Goal: Complete application form: Complete application form

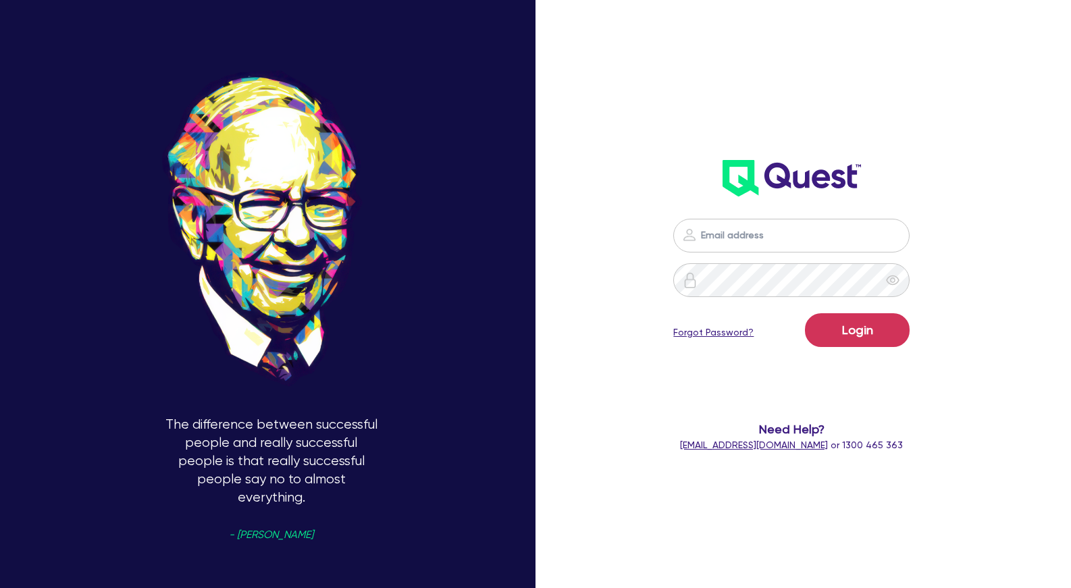
type input "[PERSON_NAME][EMAIL_ADDRESS][PERSON_NAME][DOMAIN_NAME]"
click at [852, 336] on button "Login" at bounding box center [857, 330] width 105 height 34
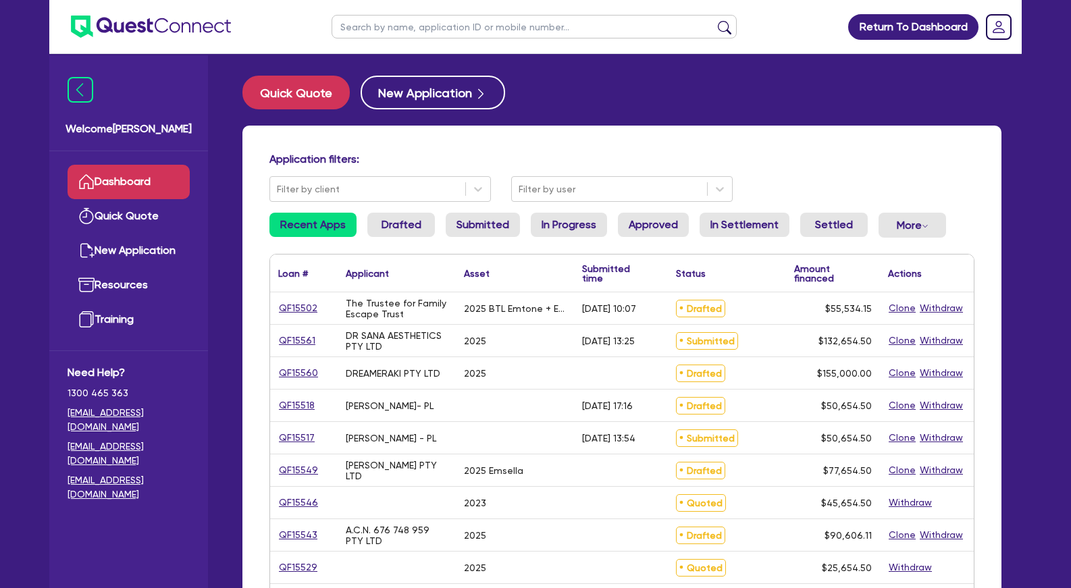
drag, startPoint x: 375, startPoint y: 298, endPoint x: 631, endPoint y: 344, distance: 260.8
click at [631, 344] on div "[DATE] 13:25" at bounding box center [608, 341] width 53 height 11
click at [483, 28] on input "text" at bounding box center [534, 27] width 405 height 24
type input "city"
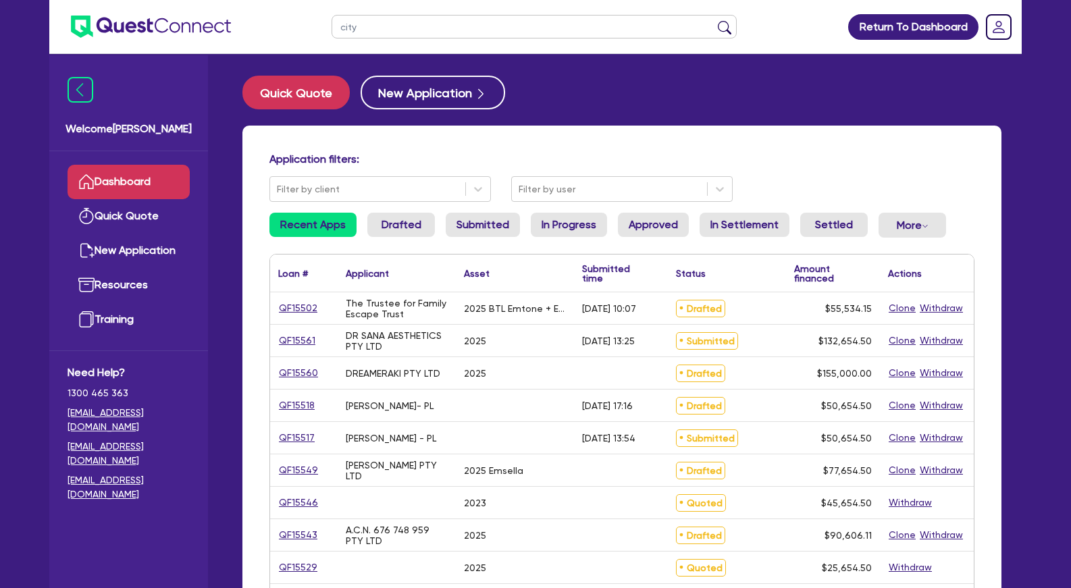
click at [714, 20] on button "submit" at bounding box center [725, 29] width 22 height 19
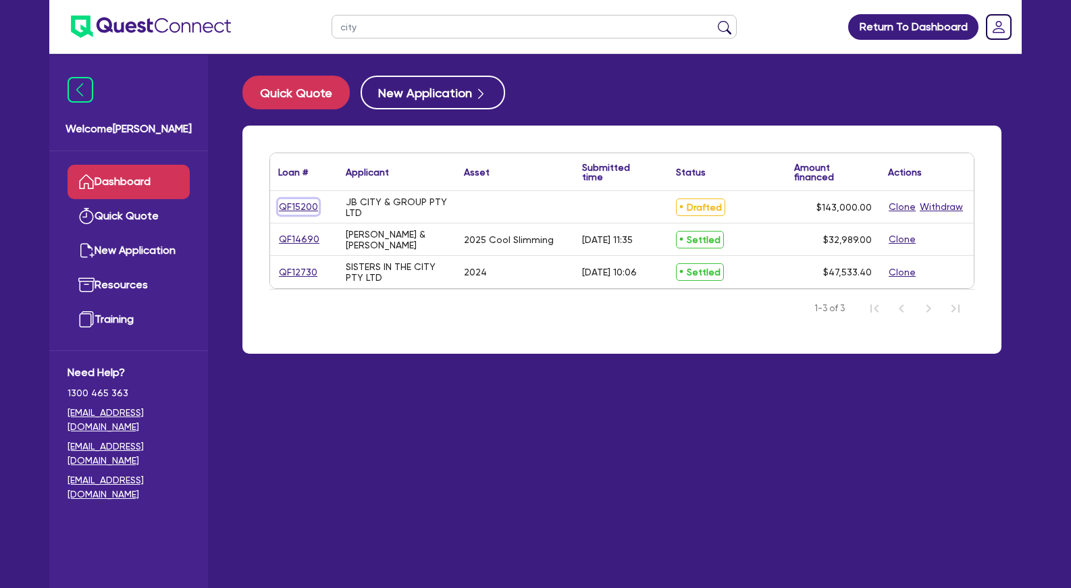
click at [303, 205] on link "QF15200" at bounding box center [298, 207] width 41 height 16
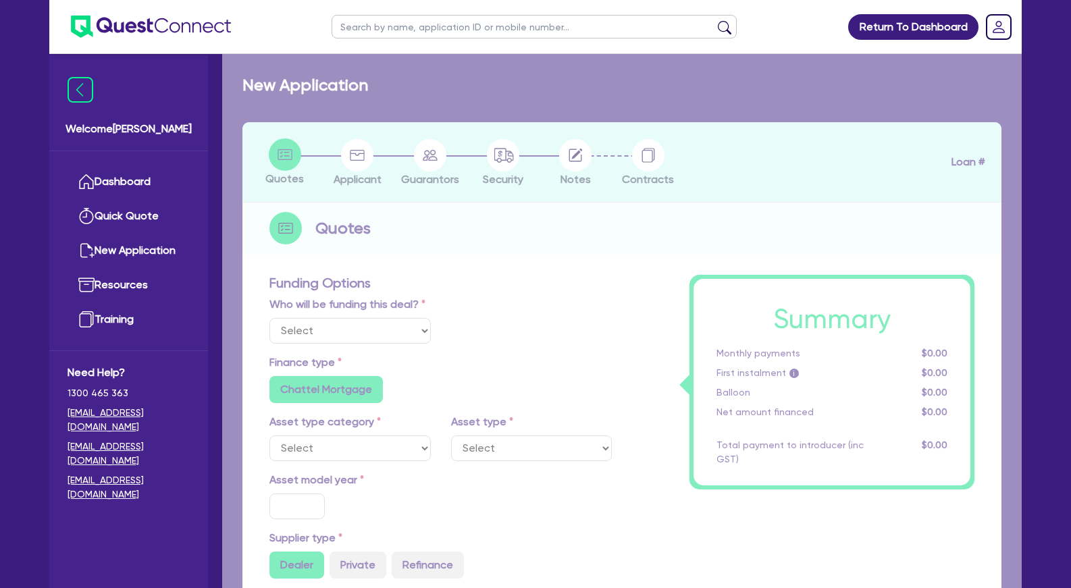
radio input "false"
type input "143,000"
radio input "false"
type input "30"
radio input "false"
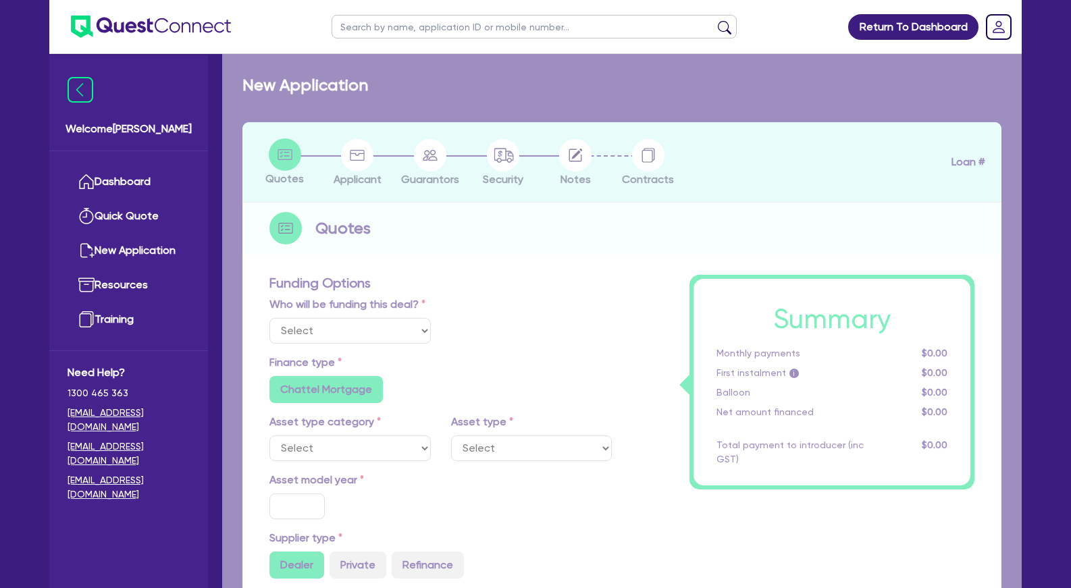
radio input "false"
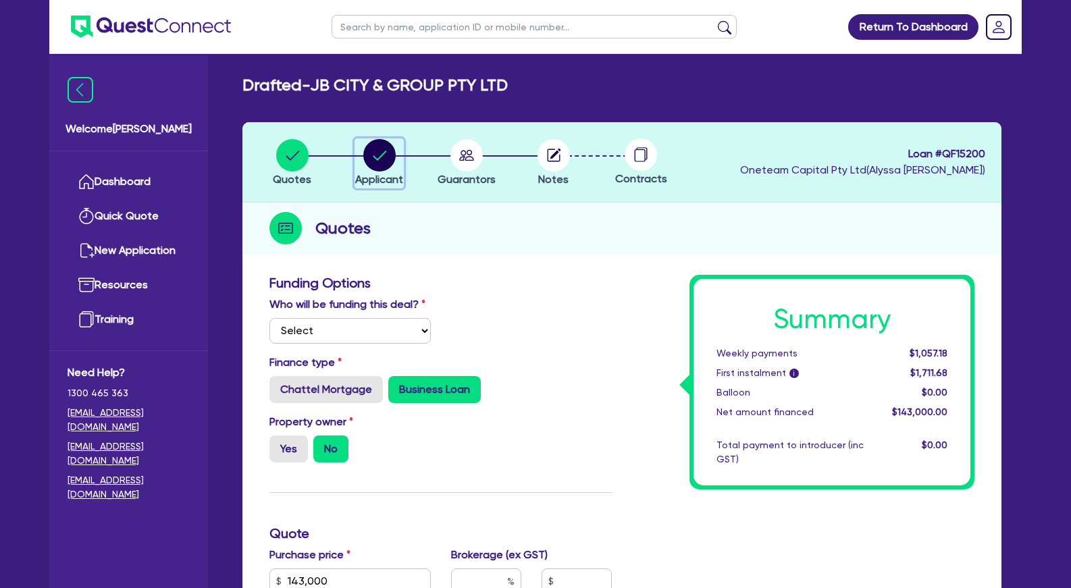
click at [392, 165] on icon "button" at bounding box center [379, 155] width 32 height 32
select select "COMPANY"
select select "HEALTH_BEAUTY"
select select "HAIR_BEAUTY_SALONS"
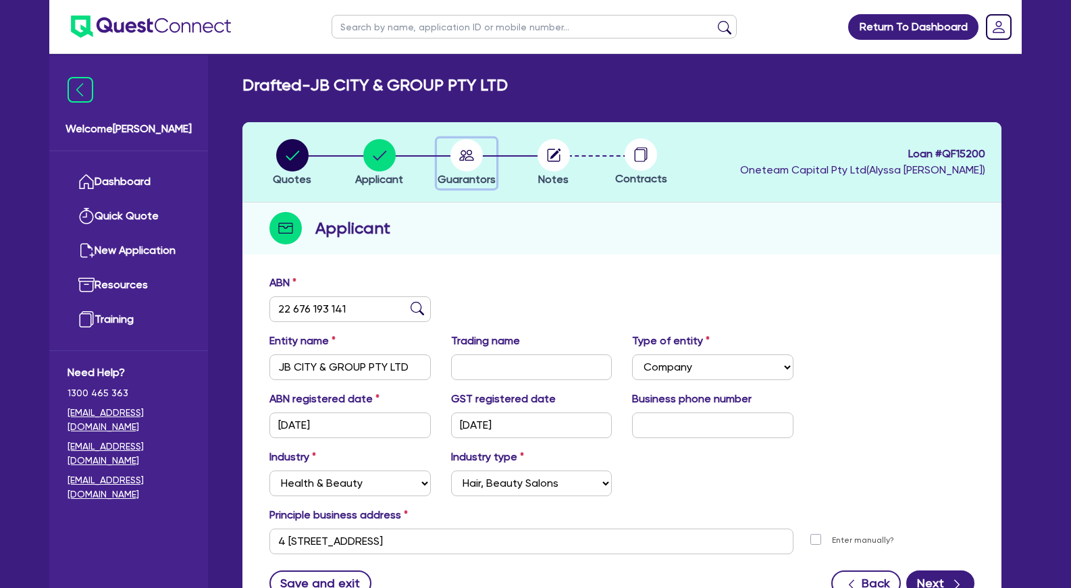
click at [462, 158] on circle "button" at bounding box center [466, 155] width 32 height 32
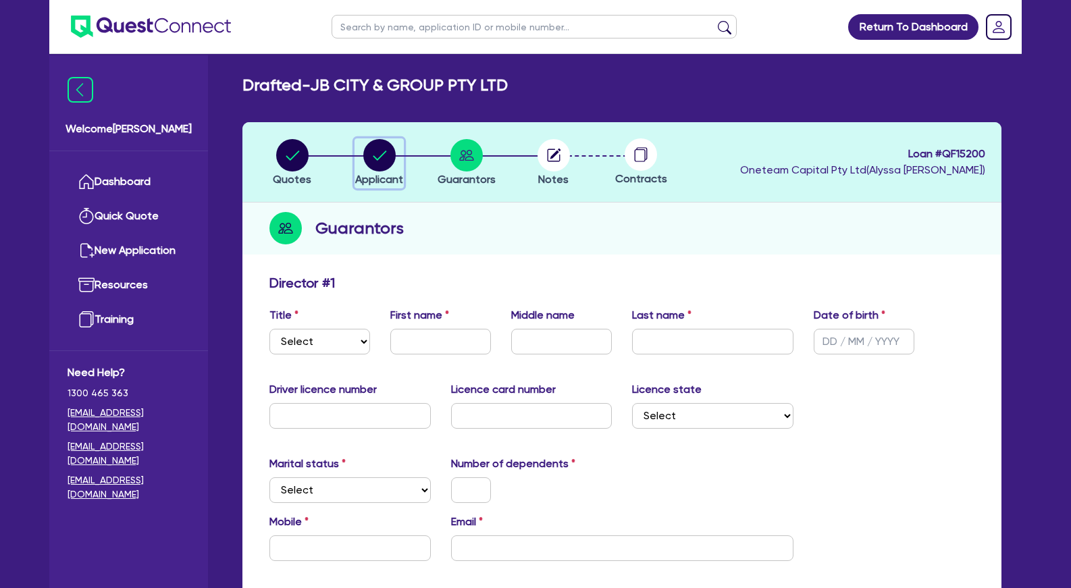
click at [387, 156] on circle "button" at bounding box center [379, 155] width 32 height 32
select select "COMPANY"
select select "HEALTH_BEAUTY"
select select "HAIR_BEAUTY_SALONS"
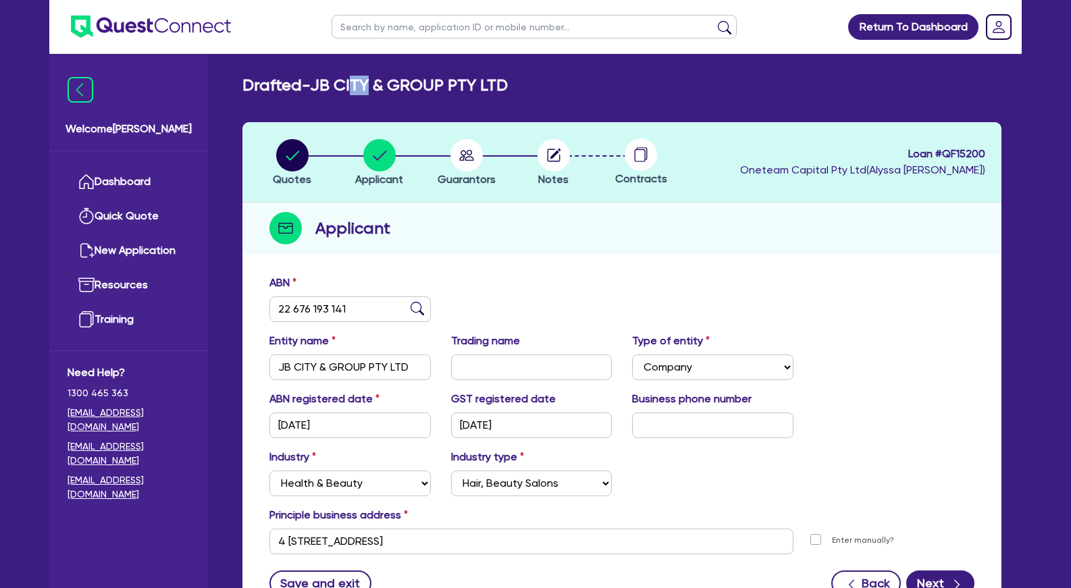
drag, startPoint x: 366, startPoint y: 84, endPoint x: 408, endPoint y: 89, distance: 42.2
click at [400, 89] on h2 "Drafted - JB CITY & GROUP PTY LTD" at bounding box center [374, 86] width 265 height 20
click at [408, 89] on h2 "Drafted - JB CITY & GROUP PTY LTD" at bounding box center [374, 86] width 265 height 20
click at [465, 158] on circle "button" at bounding box center [466, 155] width 32 height 32
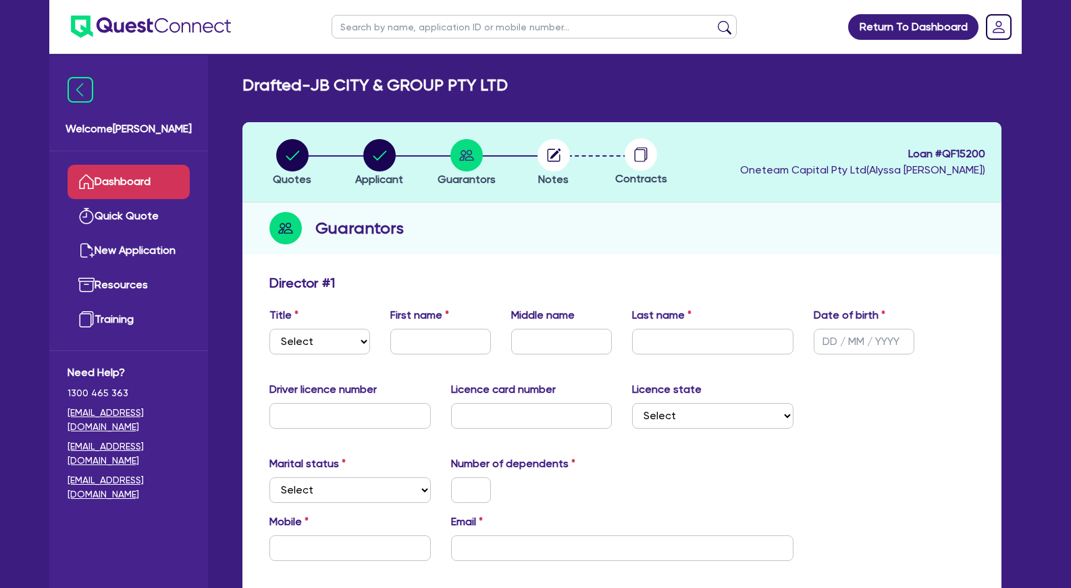
click at [132, 172] on link "Dashboard" at bounding box center [129, 182] width 122 height 34
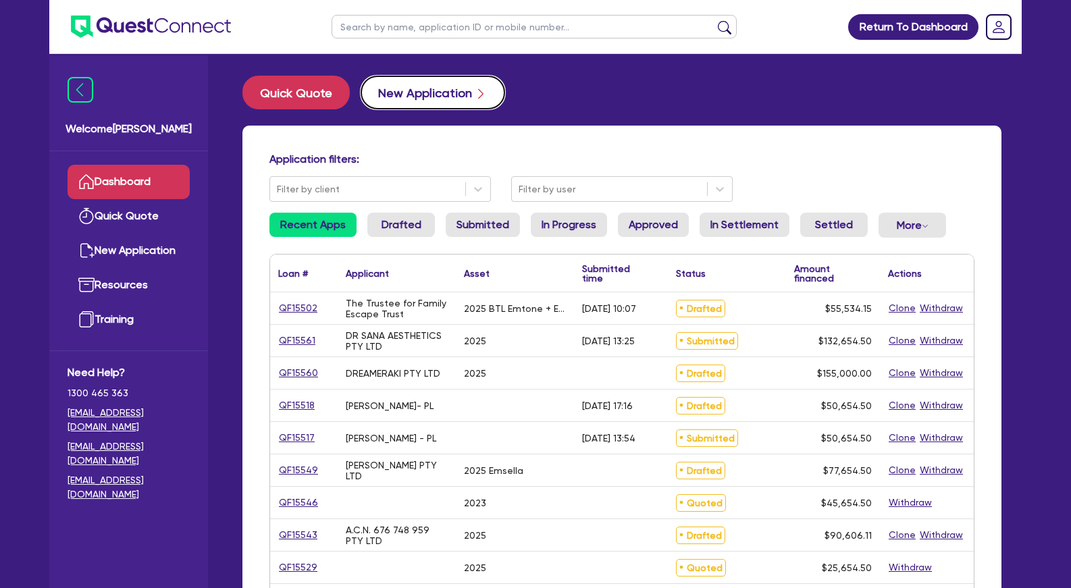
click at [429, 95] on button "New Application" at bounding box center [433, 93] width 144 height 34
select select "Other"
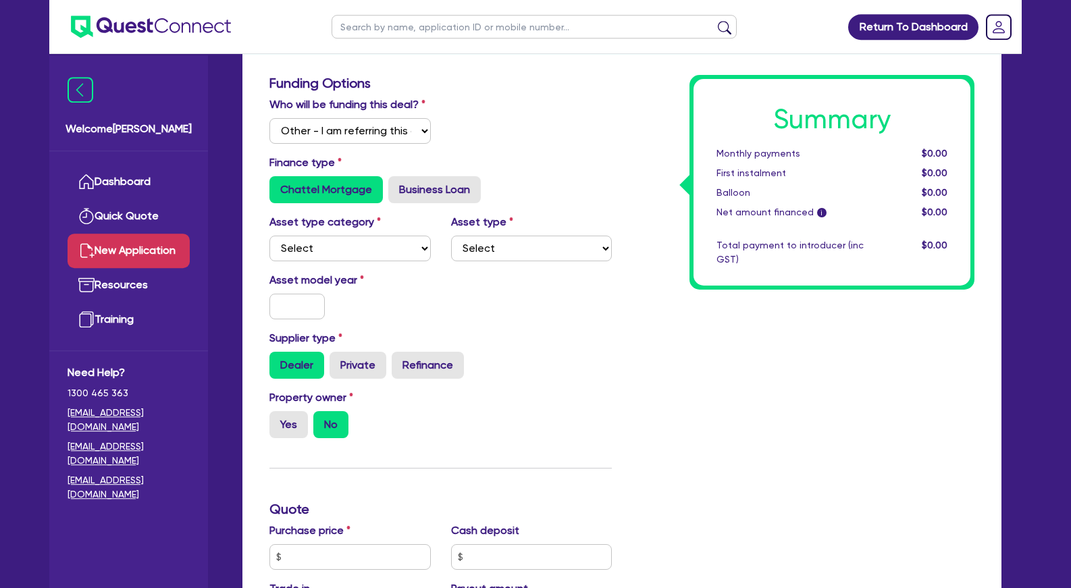
scroll to position [207, 0]
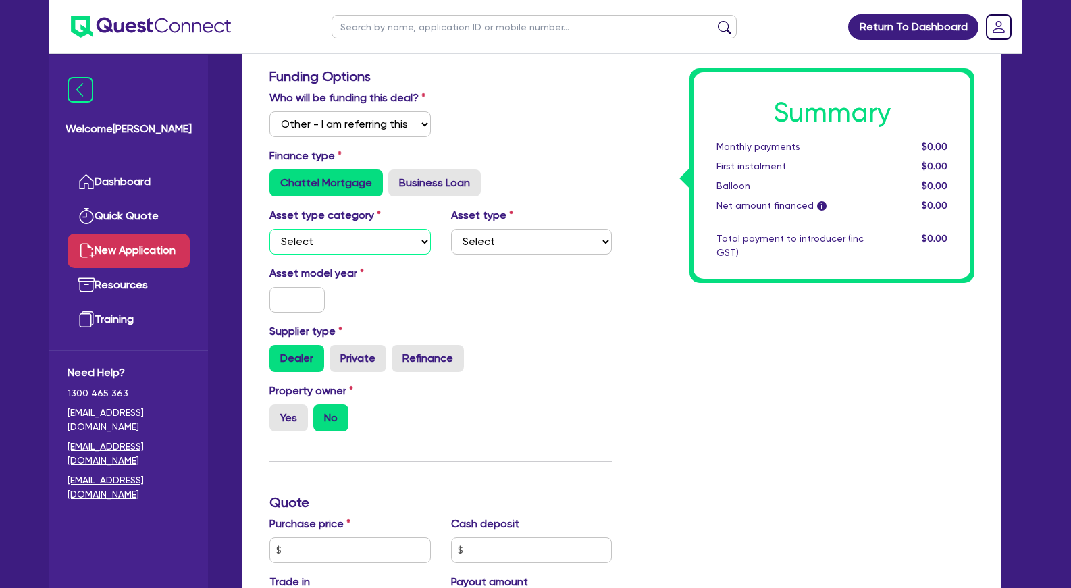
click at [269, 229] on select "Select Cars and light trucks Primary assets Secondary assets Tertiary assets" at bounding box center [349, 242] width 161 height 26
select select "SECONDARY_ASSETS"
click option "Secondary assets" at bounding box center [0, 0] width 0 height 0
click at [451, 229] on select "Select Generators and compressors Engineering and toolmaking Woodworking and me…" at bounding box center [531, 242] width 161 height 26
select select "MEDICAL_DENTAL_LABORATORY_EQUIPMENT"
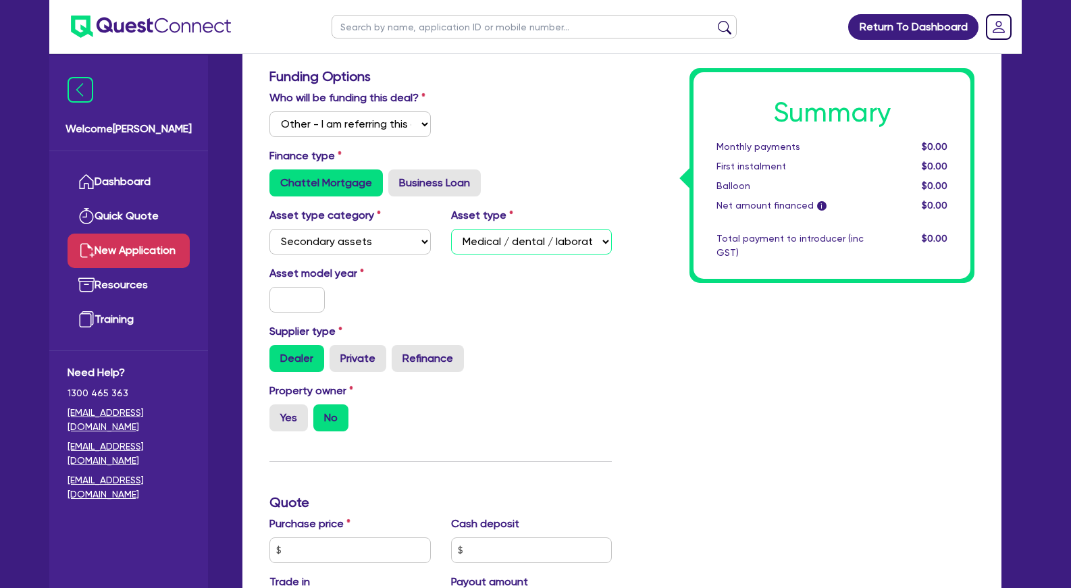
click option "Medical / dental / laboratory equipment" at bounding box center [0, 0] width 0 height 0
click at [306, 310] on input "text" at bounding box center [296, 300] width 55 height 26
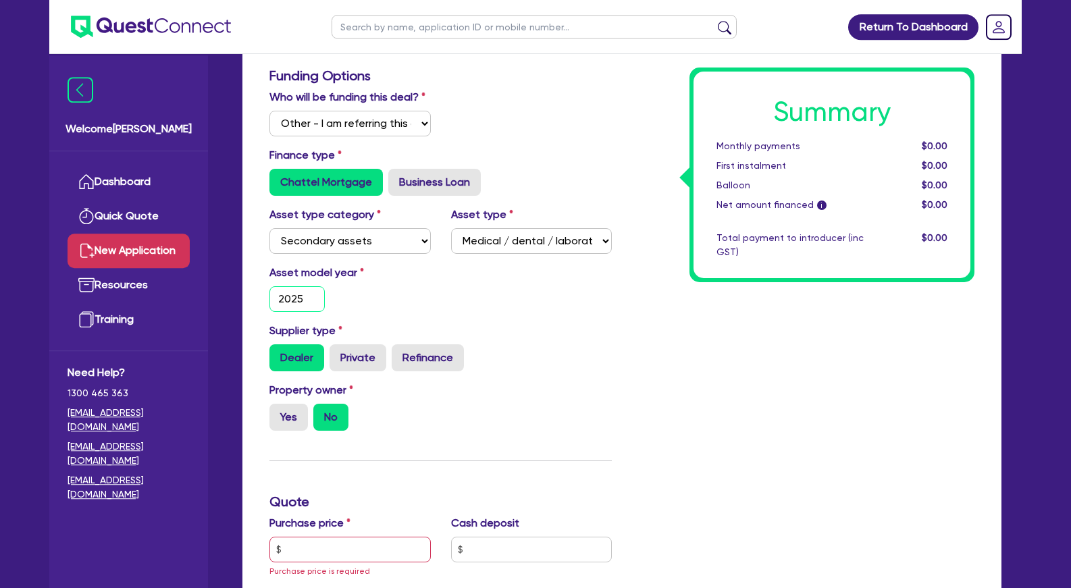
scroll to position [275, 0]
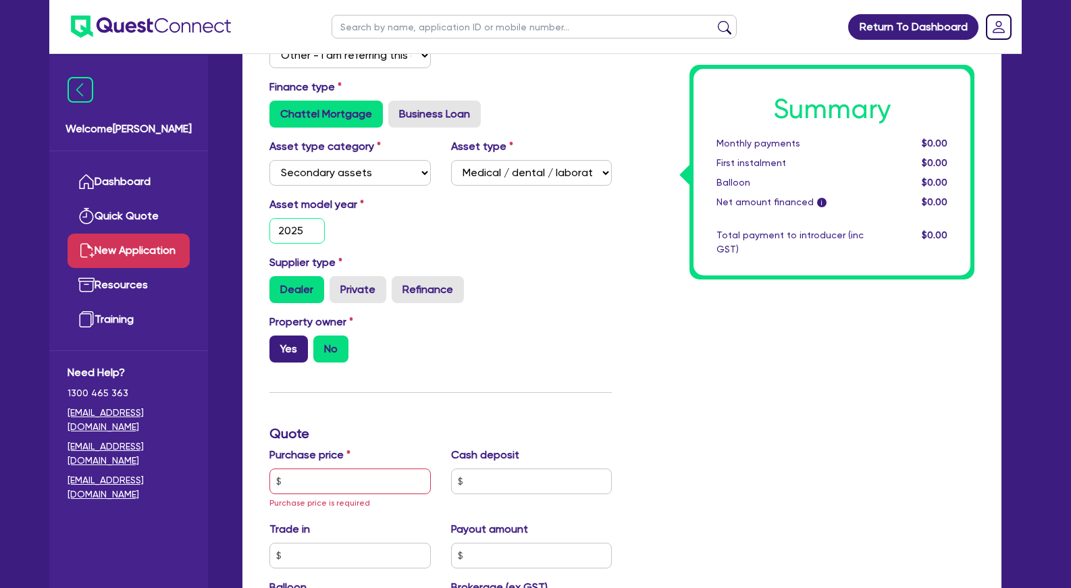
type input "2025"
click at [298, 363] on label "Yes" at bounding box center [288, 349] width 38 height 27
click at [278, 344] on input "Yes" at bounding box center [273, 340] width 9 height 9
radio input "true"
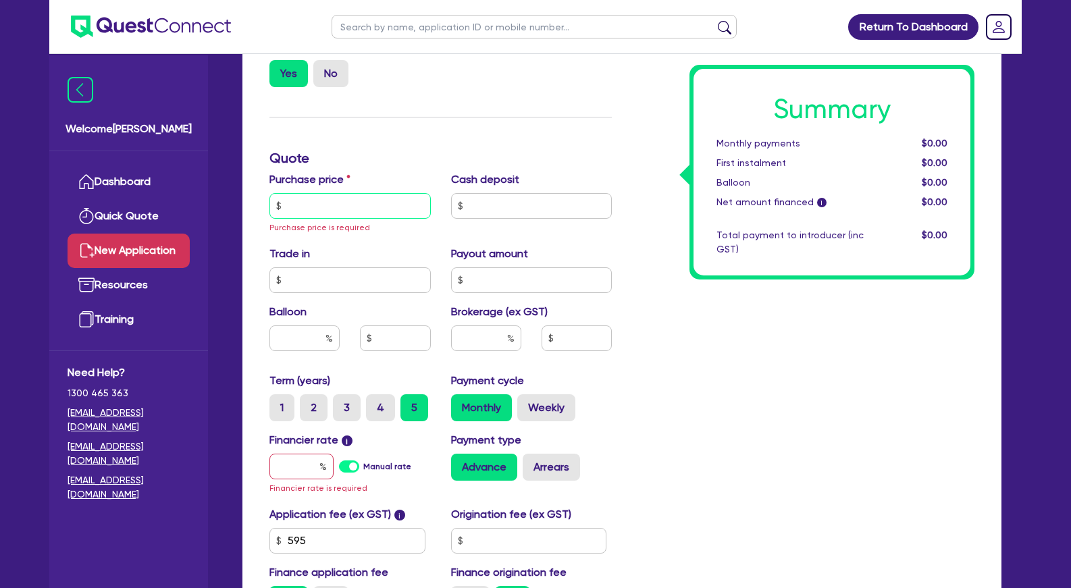
click at [354, 219] on input "text" at bounding box center [349, 206] width 161 height 26
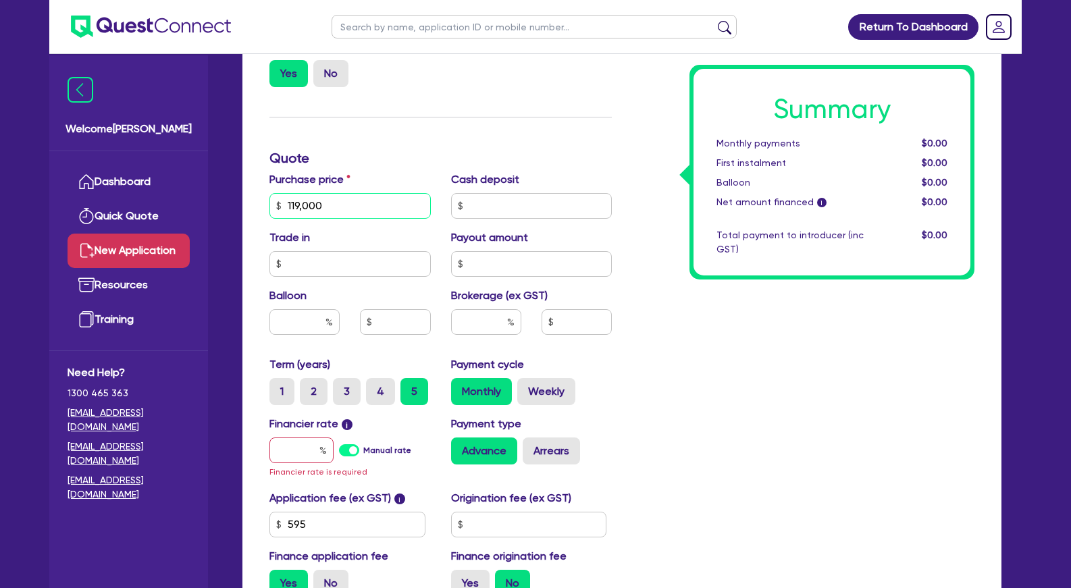
type input "119,000"
click at [578, 124] on div "Funding Options Who will be funding this deal? Select I will fund 100% I will c…" at bounding box center [440, 166] width 363 height 884
click at [305, 458] on input "text" at bounding box center [301, 451] width 64 height 26
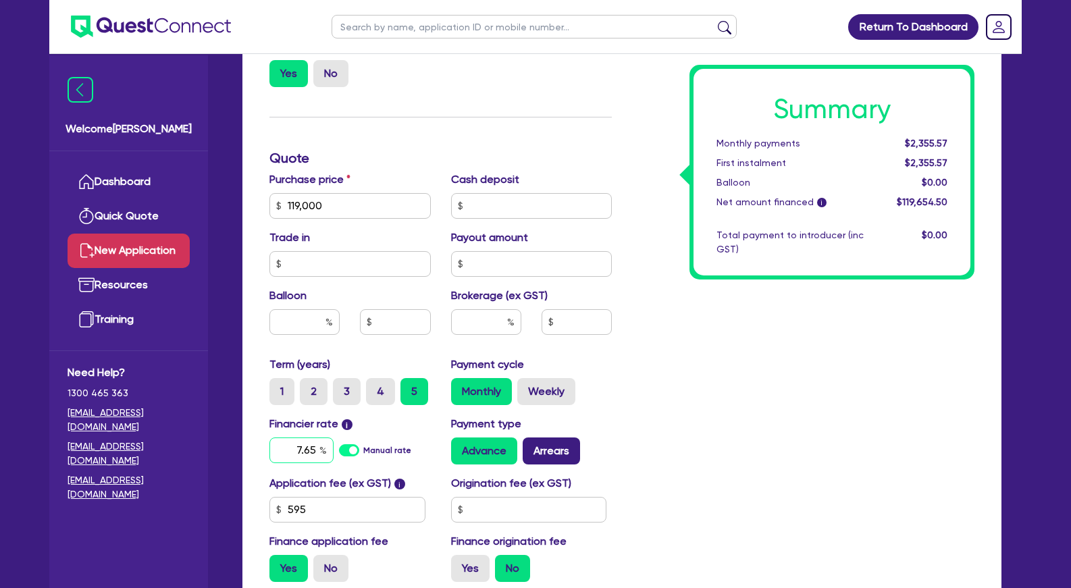
type input "7.65"
click at [573, 465] on label "Arrears" at bounding box center [551, 451] width 57 height 27
click at [531, 446] on input "Arrears" at bounding box center [527, 442] width 9 height 9
radio input "true"
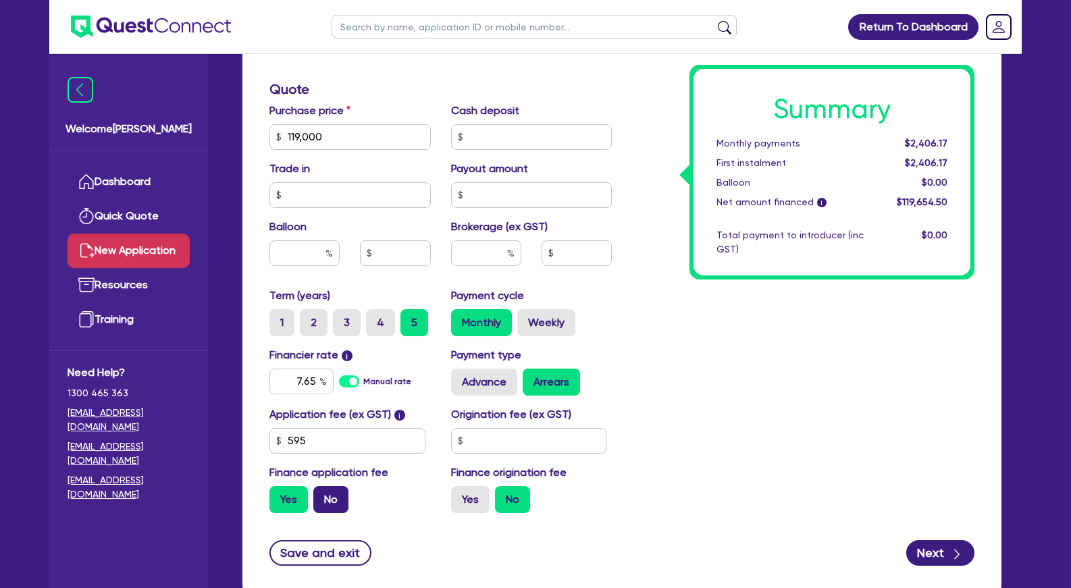
click at [339, 512] on label "No" at bounding box center [330, 499] width 35 height 27
click at [322, 495] on input "No" at bounding box center [317, 490] width 9 height 9
radio input "true"
drag, startPoint x: 329, startPoint y: 460, endPoint x: 257, endPoint y: 452, distance: 72.7
click at [269, 454] on input "595" at bounding box center [347, 441] width 156 height 26
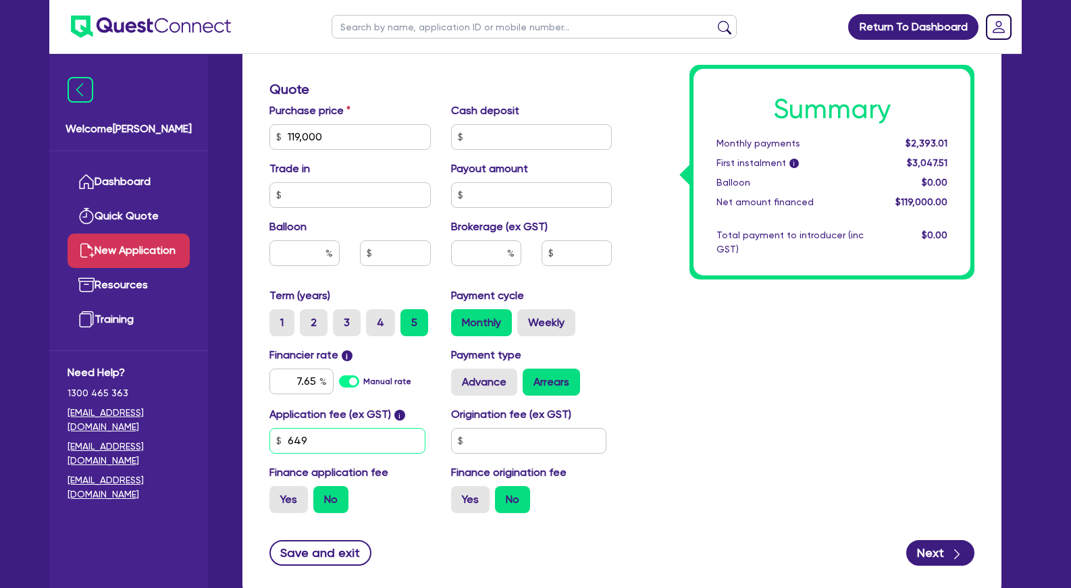
type input "649"
click at [473, 449] on input "text" at bounding box center [529, 441] width 156 height 26
type input "900"
click at [754, 366] on div "Summary Monthly payments $2,393.01 First instalment i $3,106.91 Balloon $0.00 N…" at bounding box center [803, 89] width 363 height 869
click at [479, 266] on input "text" at bounding box center [486, 253] width 70 height 26
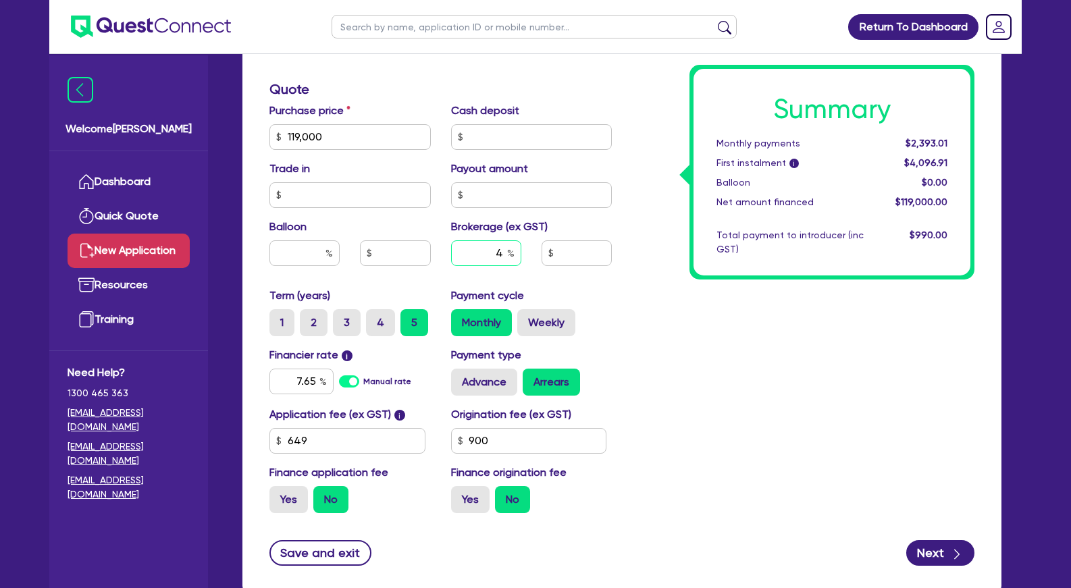
type input "4"
type input "4,760"
click at [709, 323] on div "Summary Monthly payments $2,393.01 First instalment i $4,096.91 Balloon $0.00 N…" at bounding box center [803, 89] width 363 height 869
click at [794, 319] on div "Summary Monthly payments $2,498.30 First instalment i $4,202.20 Balloon $0.00 N…" at bounding box center [803, 89] width 363 height 869
click at [562, 325] on label "Weekly" at bounding box center [546, 322] width 58 height 27
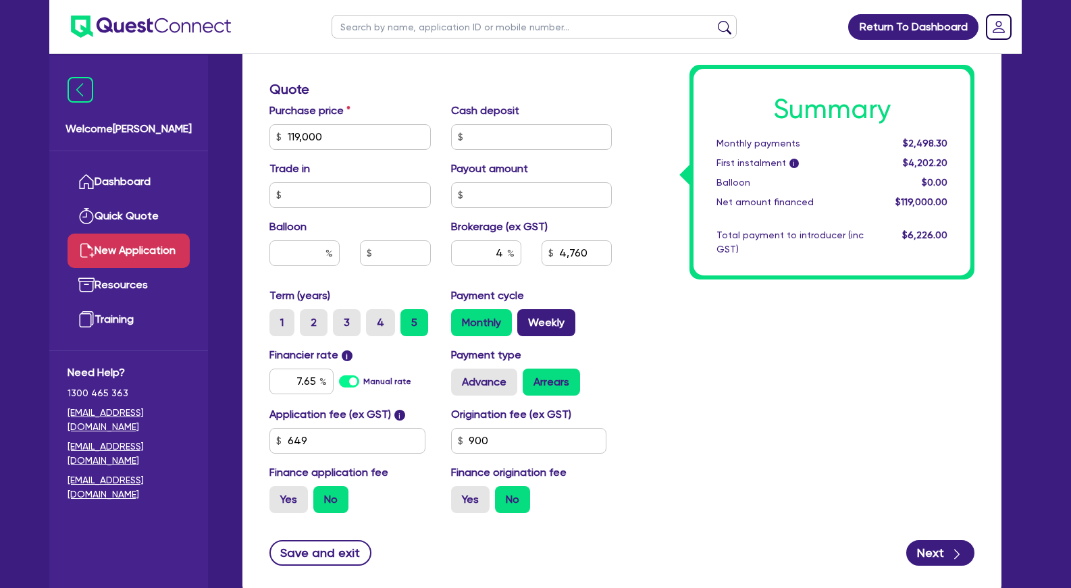
click at [526, 318] on input "Weekly" at bounding box center [521, 313] width 9 height 9
radio input "true"
click at [827, 359] on div "Summary Weekly payments $575.38 First instalment i $2,279.28 Balloon $0.00 Net …" at bounding box center [803, 89] width 363 height 869
drag, startPoint x: 930, startPoint y: 144, endPoint x: 938, endPoint y: 155, distance: 12.6
click at [937, 155] on div "Summary Weekly payments $575.38 First instalment i $2,279.28 Balloon $0.00 Net …" at bounding box center [831, 172] width 277 height 207
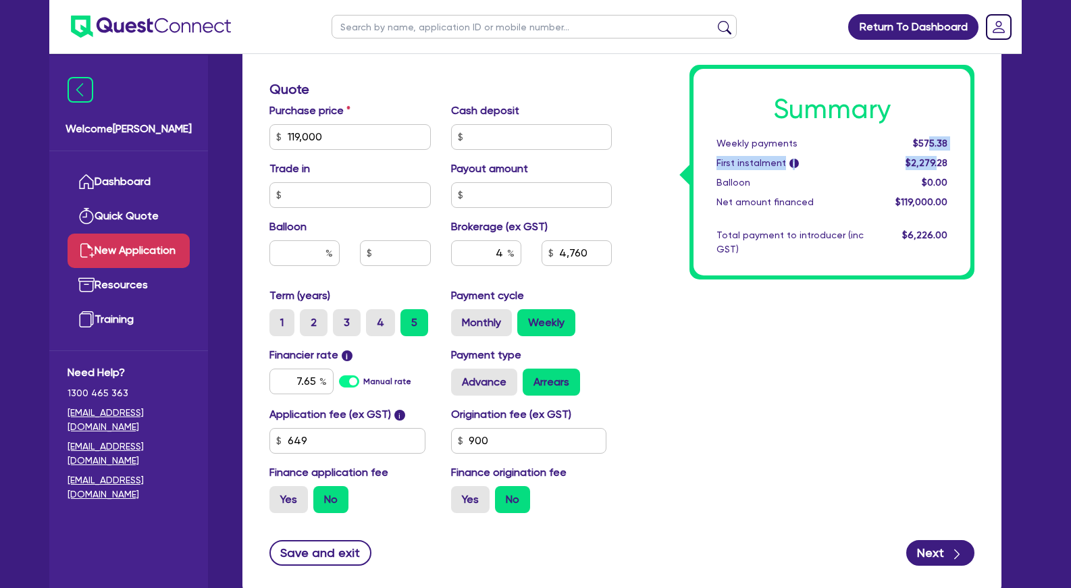
click at [938, 155] on div "Summary Weekly payments $575.38 First instalment i $2,279.28 Balloon $0.00 Net …" at bounding box center [831, 172] width 277 height 207
drag, startPoint x: 296, startPoint y: 397, endPoint x: 398, endPoint y: 389, distance: 102.3
click at [334, 389] on input "7.65" at bounding box center [301, 382] width 64 height 26
type input "4,760"
type input "7"
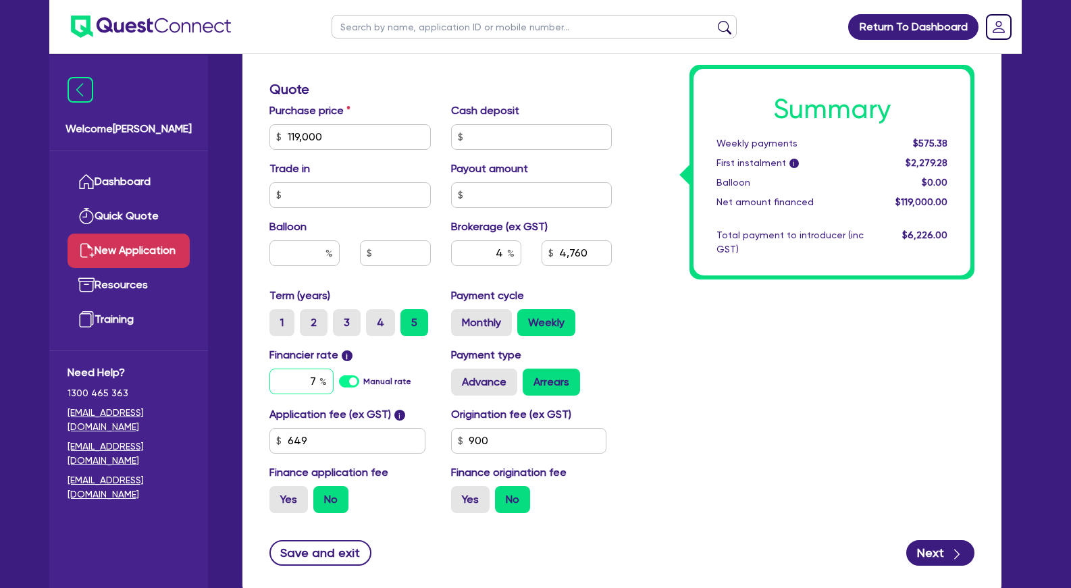
type input "4,760"
type input "7."
type input "4,760"
type input "7.4"
type input "4,760"
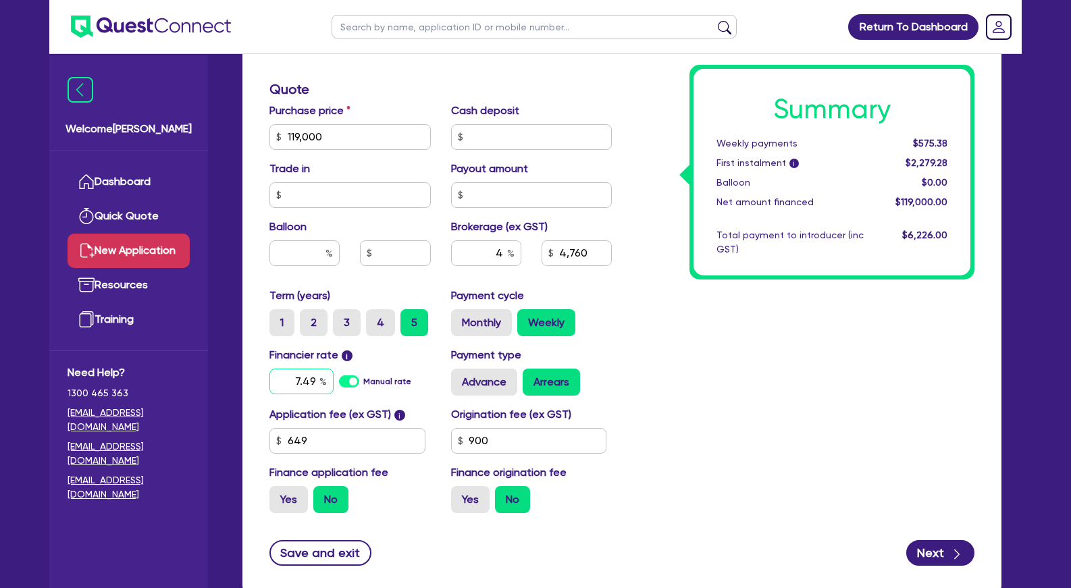
type input "7.49"
click at [843, 367] on div "Summary Weekly payments $575.38 First instalment i $2,279.28 Balloon $0.00 Net …" at bounding box center [803, 89] width 363 height 869
click at [857, 368] on div "Summary Weekly payments $573.22 First instalment i $2,277.12 Balloon $0.00 Net …" at bounding box center [803, 89] width 363 height 869
drag, startPoint x: 293, startPoint y: 396, endPoint x: 394, endPoint y: 396, distance: 100.6
click at [334, 394] on input "7.49" at bounding box center [301, 382] width 64 height 26
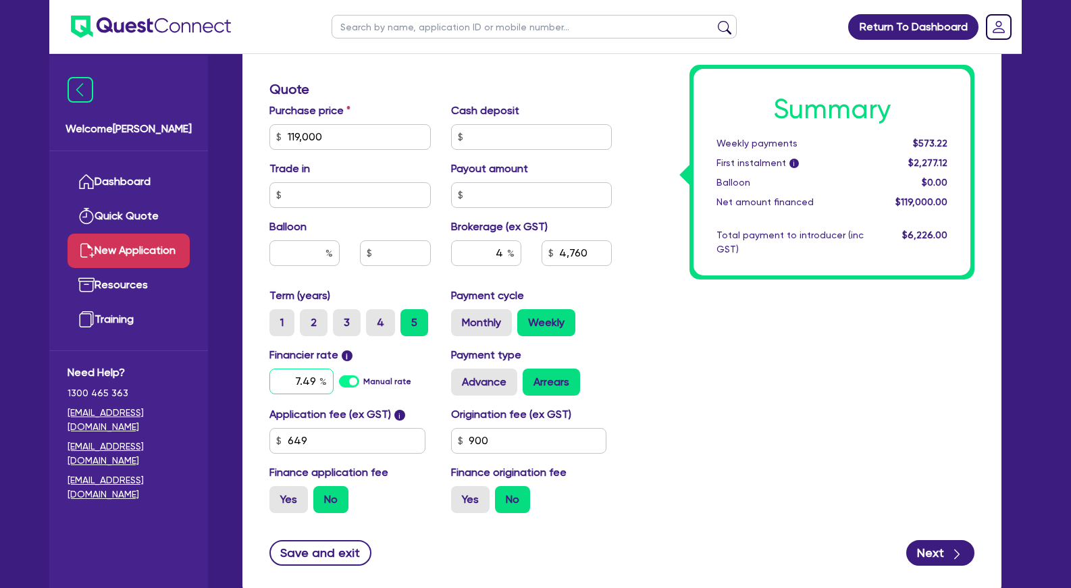
type input "4,760"
type input "7"
type input "4,760"
type input "7."
type input "4,760"
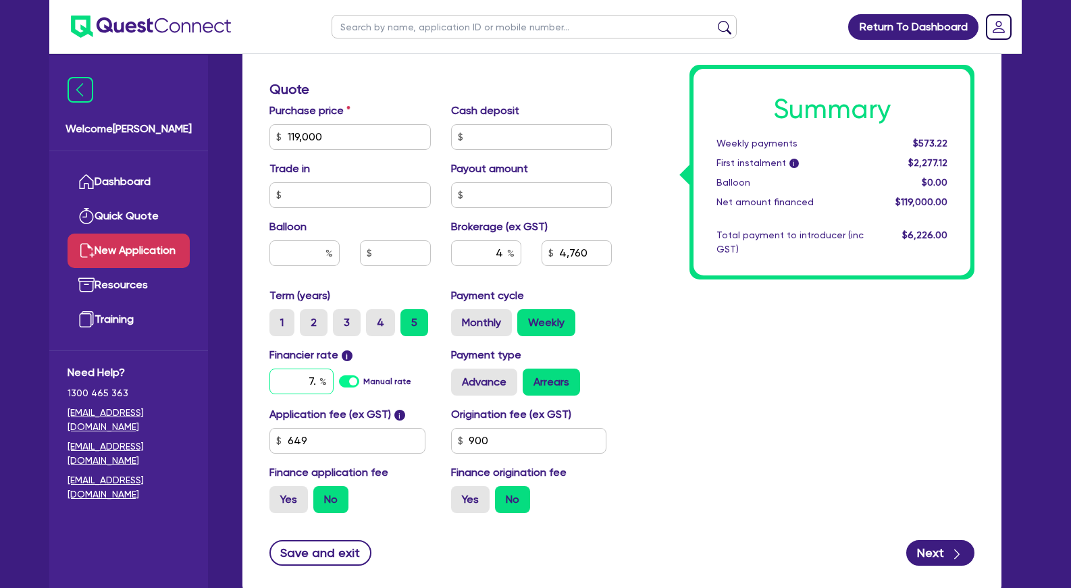
type input "7.6"
type input "4,760"
type input "7.65"
type input "4,760"
click at [747, 394] on div "Summary Weekly payments $573.22 First instalment i $2,277.12 Balloon $0.00 Net …" at bounding box center [803, 89] width 363 height 869
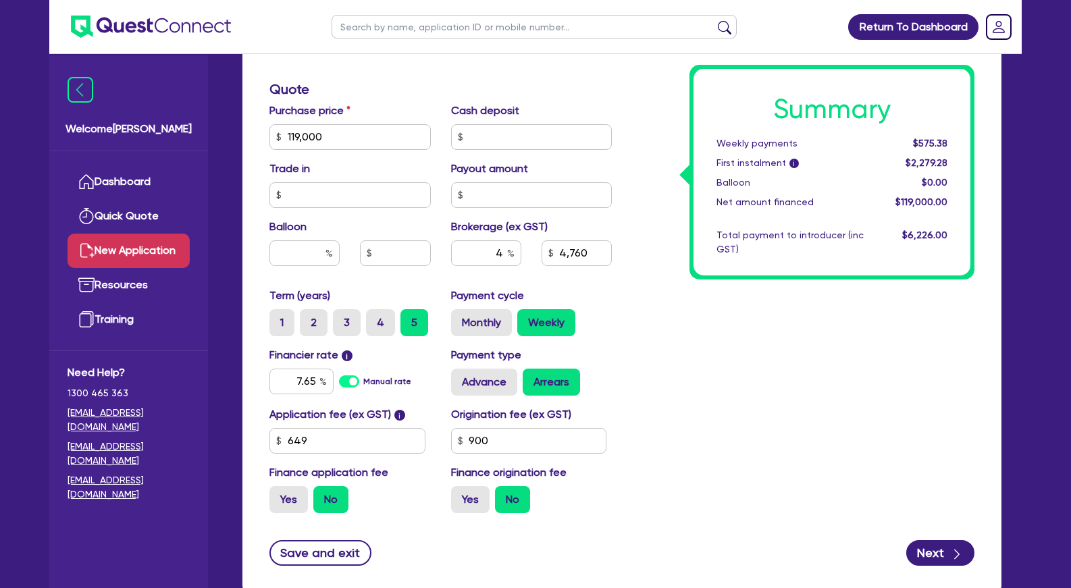
click at [754, 394] on div "Summary Weekly payments $575.38 First instalment i $2,279.28 Balloon $0.00 Net …" at bounding box center [803, 89] width 363 height 869
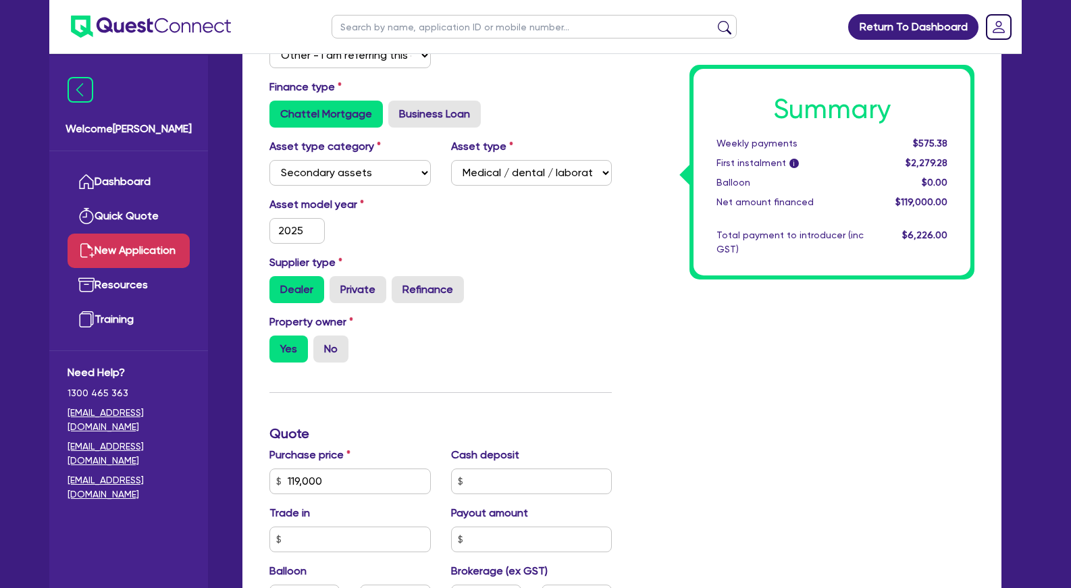
scroll to position [0, 0]
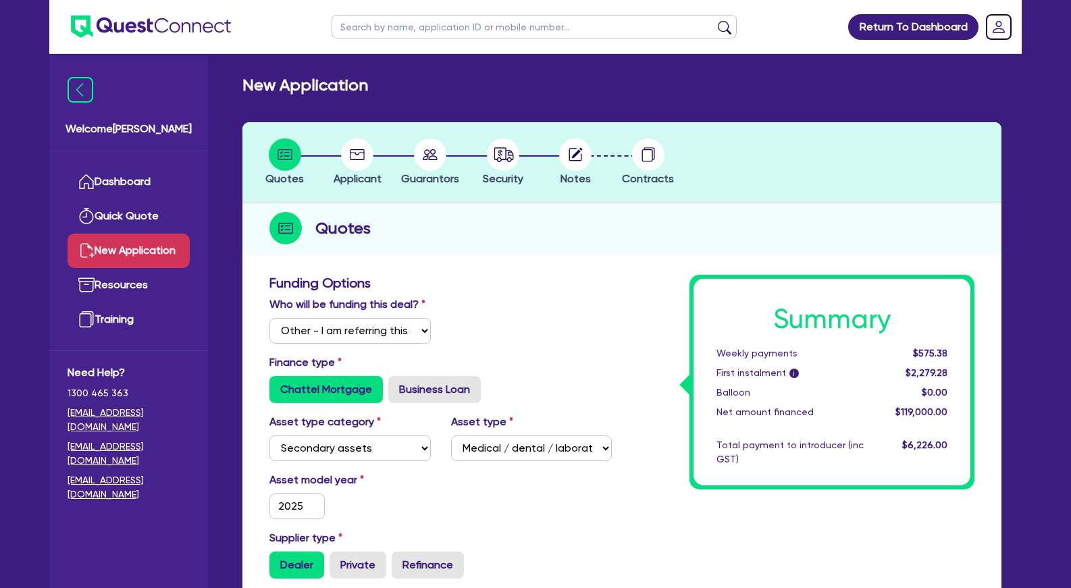
click at [619, 309] on div "Who will be funding this deal? Select I will fund 100% I will co-fund with Ques…" at bounding box center [440, 325] width 363 height 58
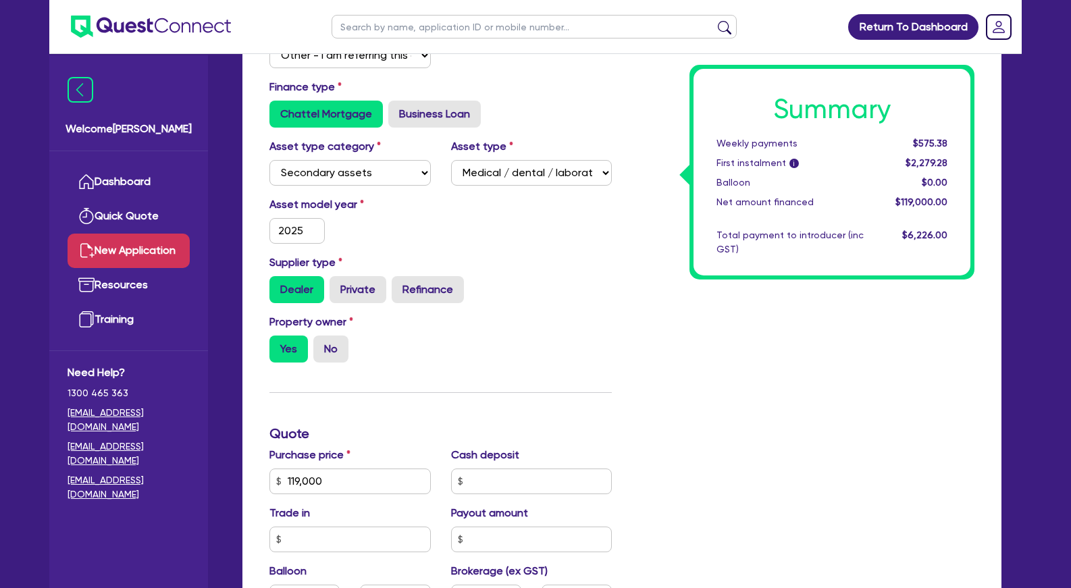
click at [620, 303] on div "Supplier type Dealer Private Refinance" at bounding box center [440, 279] width 363 height 49
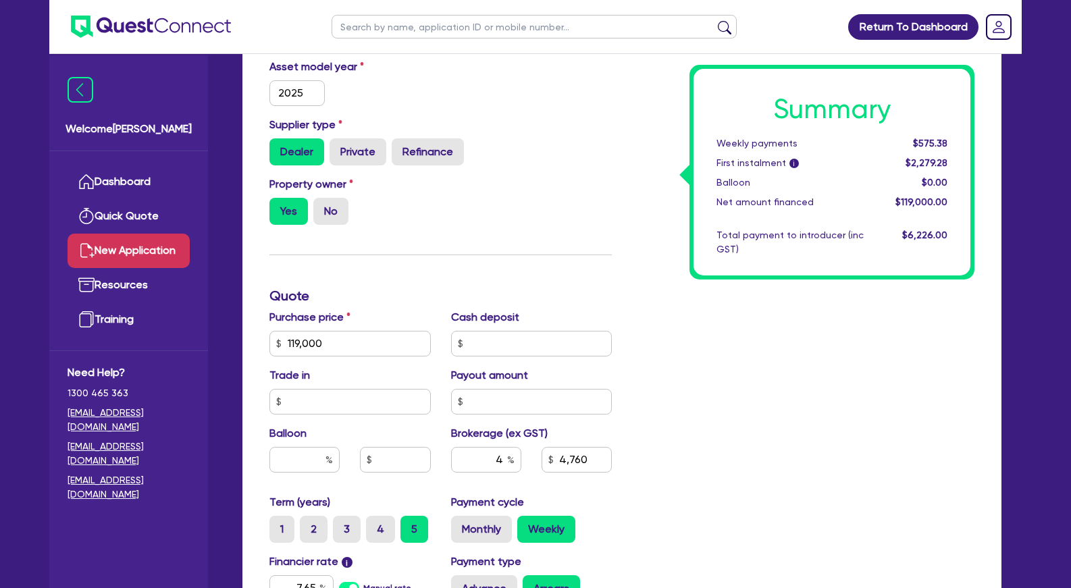
drag, startPoint x: 629, startPoint y: 311, endPoint x: 615, endPoint y: 309, distance: 13.6
click at [628, 311] on div "Summary Weekly payments $575.38 First instalment i $2,279.28 Balloon $0.00 Net …" at bounding box center [803, 296] width 363 height 869
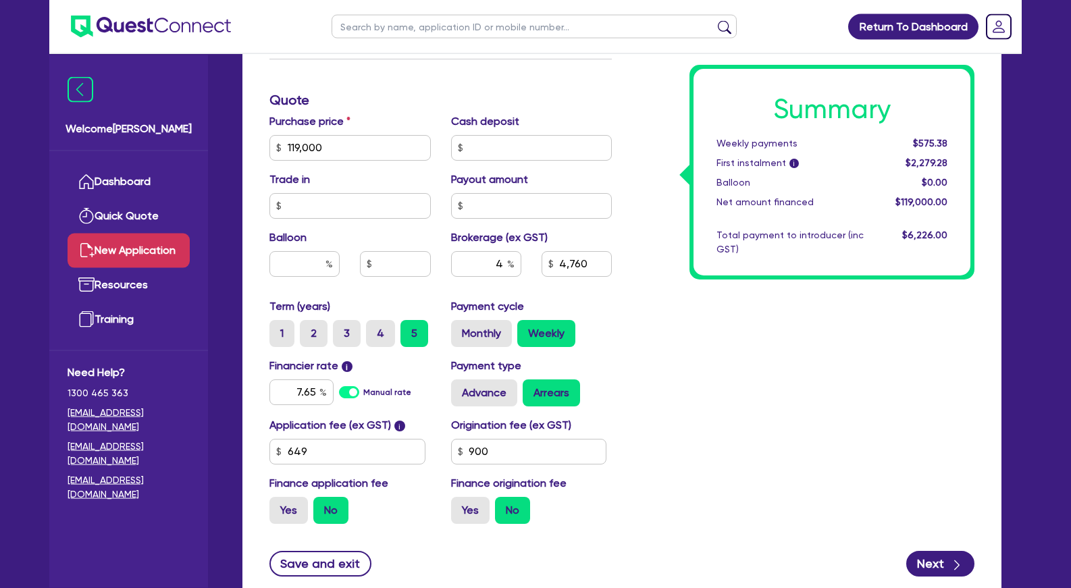
scroll to position [620, 0]
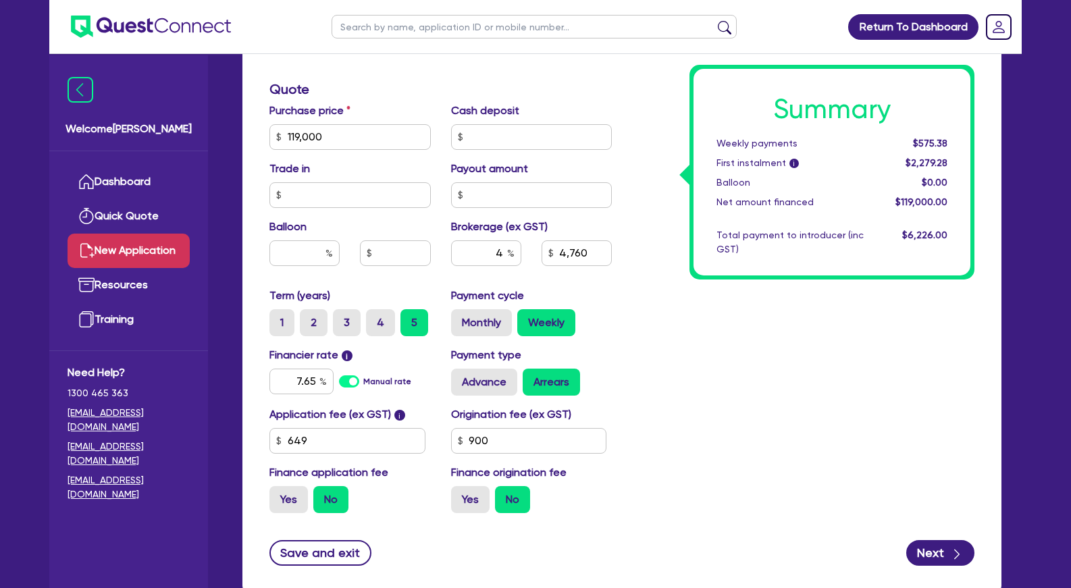
click at [731, 282] on div "Summary Weekly payments $575.38 First instalment i $2,279.28 Balloon $0.00 Net …" at bounding box center [803, 89] width 363 height 869
click at [678, 297] on div "Summary Weekly payments $575.38 First instalment i $2,279.28 Balloon $0.00 Net …" at bounding box center [803, 89] width 363 height 869
click at [315, 266] on input "text" at bounding box center [304, 253] width 70 height 26
type input "3"
type input "4,760"
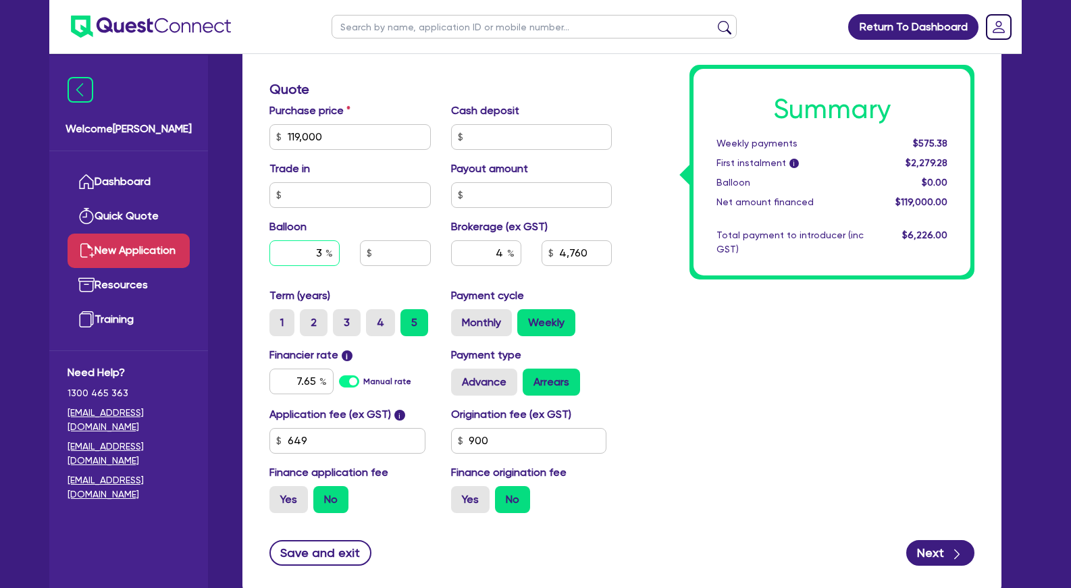
type input "30"
type input "4,760"
type input "30"
type input "4,760"
type input "35,700"
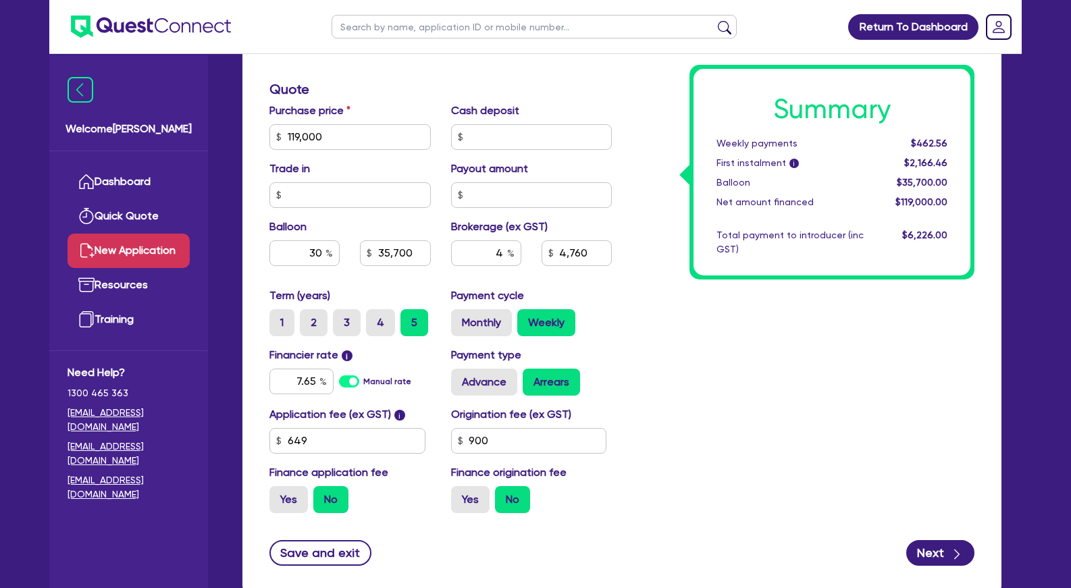
type input "4,760"
type input "35,700"
type input "4,760"
click at [650, 411] on div "Summary Weekly payments $462.56 First instalment i $2,166.46 Balloon $35,700.00…" at bounding box center [803, 89] width 363 height 869
type input "35,700"
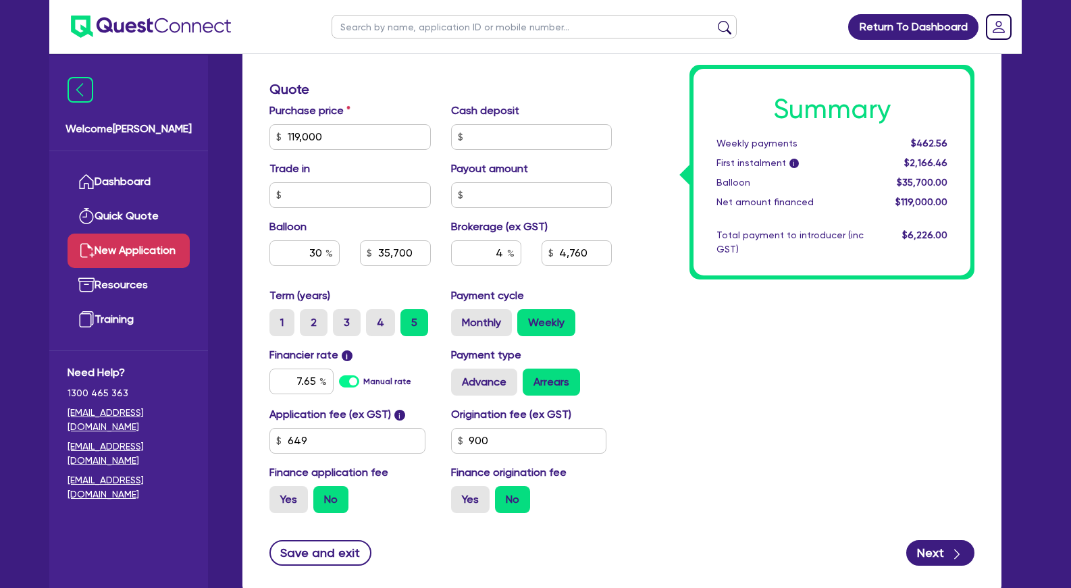
type input "4,760"
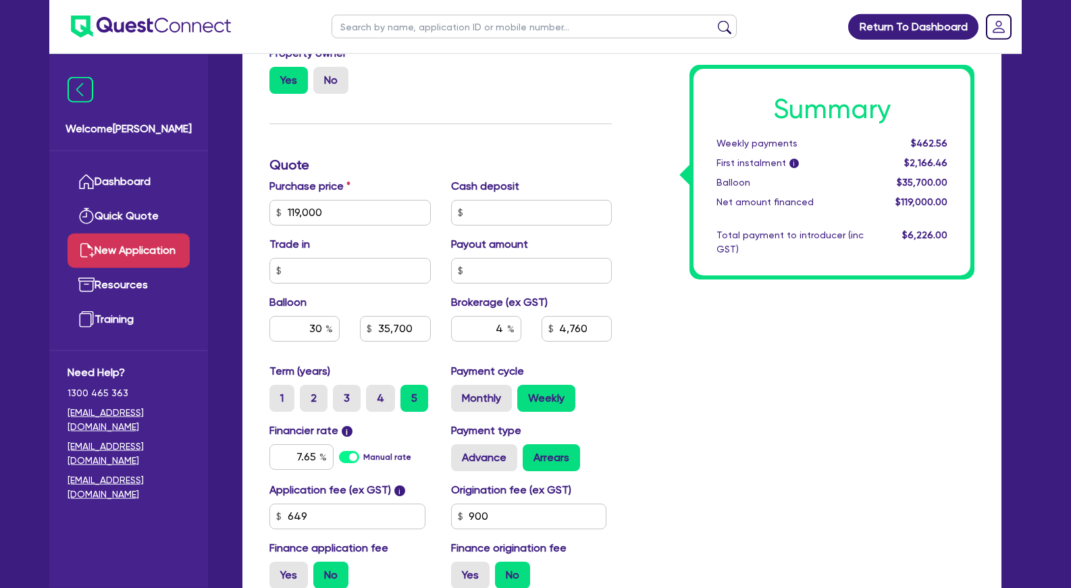
scroll to position [482, 0]
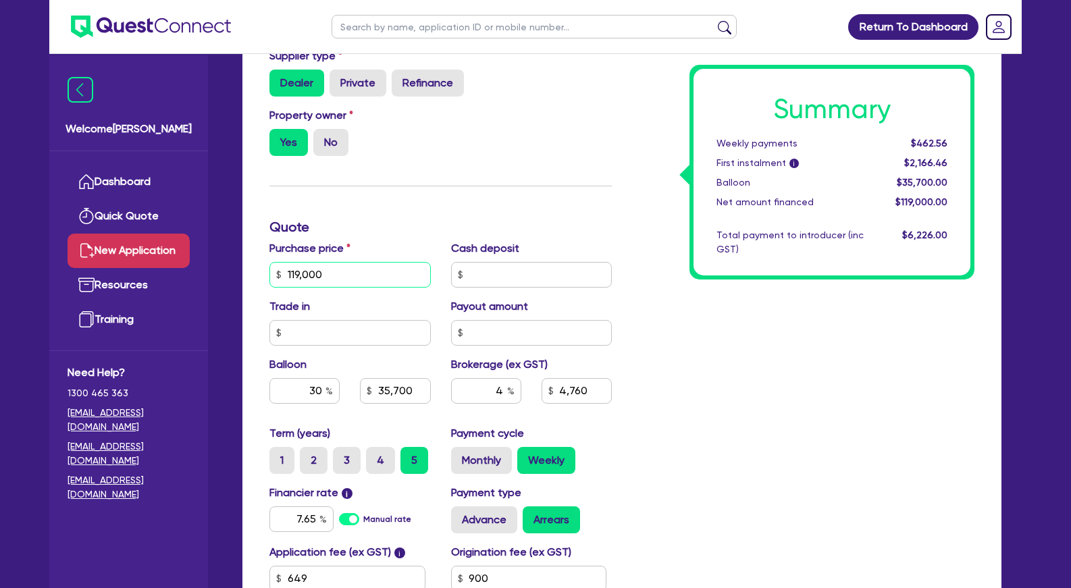
drag, startPoint x: 365, startPoint y: 294, endPoint x: 259, endPoint y: 285, distance: 106.4
click at [269, 285] on input "119,000" at bounding box center [349, 275] width 161 height 26
click at [367, 288] on input "119,000" at bounding box center [349, 275] width 161 height 26
drag, startPoint x: 370, startPoint y: 298, endPoint x: 256, endPoint y: 296, distance: 114.1
click at [269, 288] on input "119,000" at bounding box center [349, 275] width 161 height 26
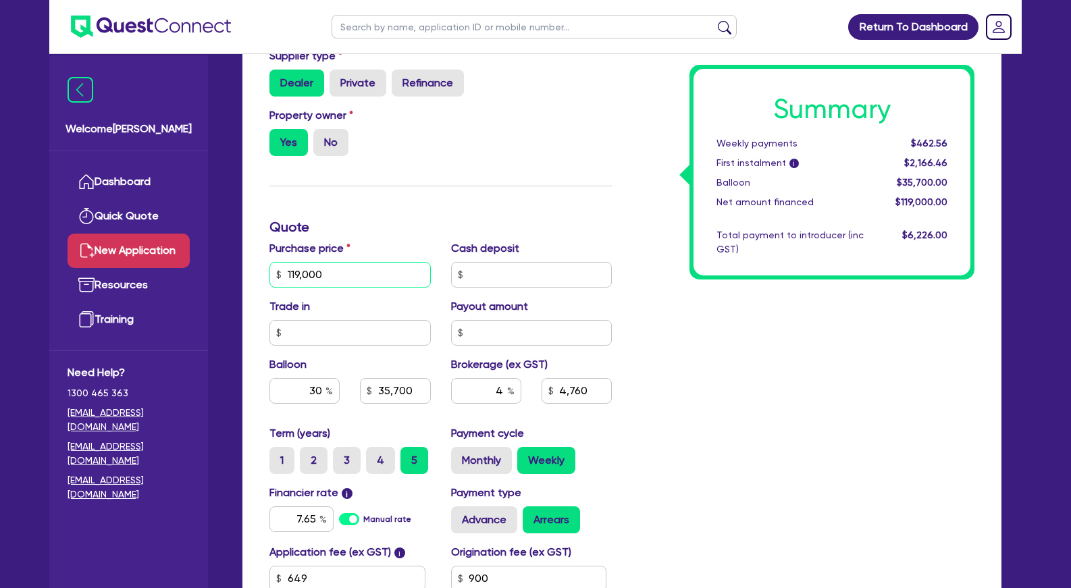
type input "1"
type input "35,700"
type input "4,760"
type input "13"
type input "35,700"
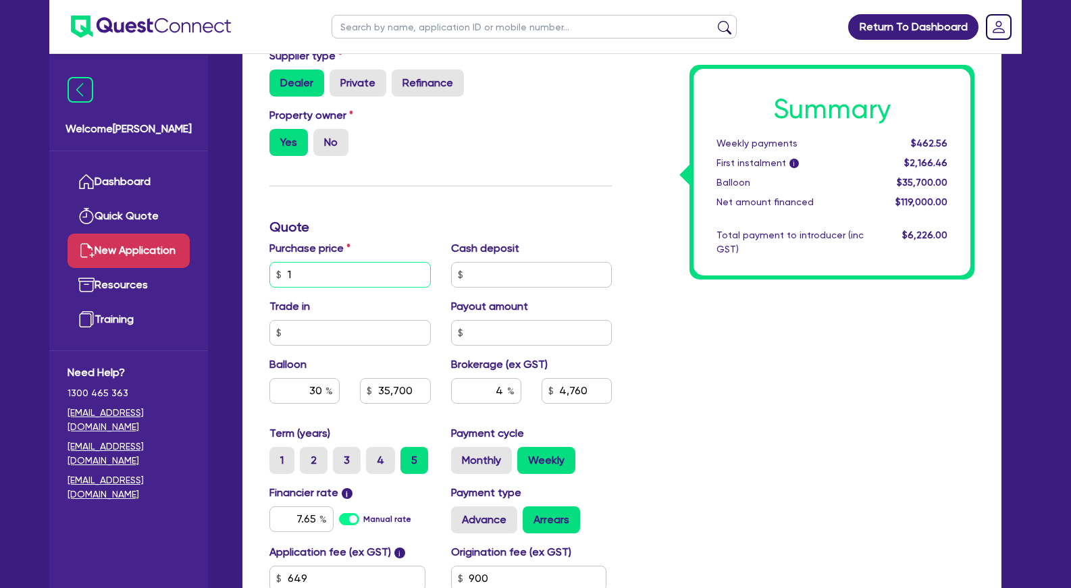
type input "4,760"
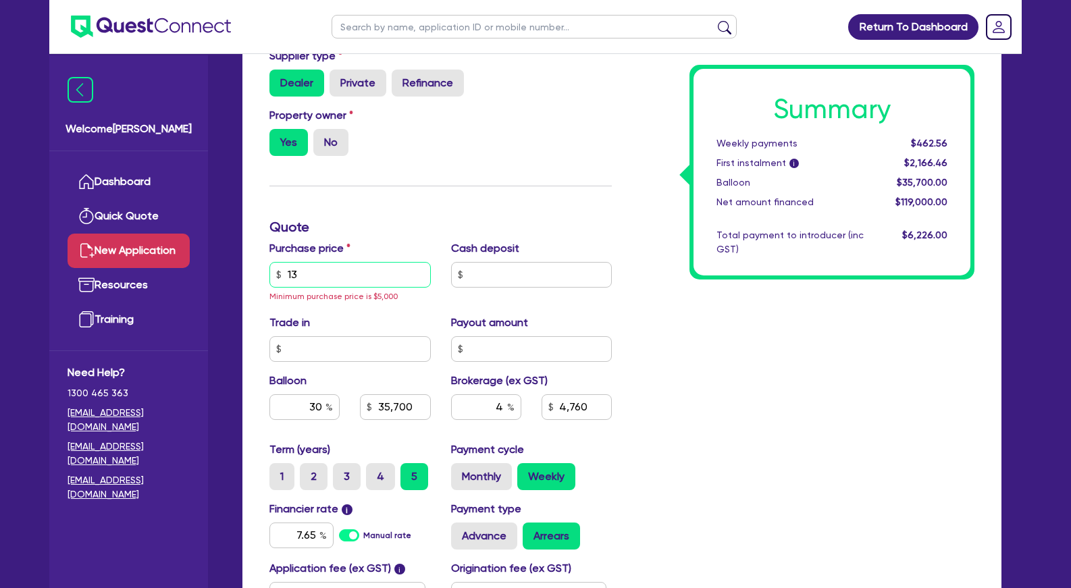
type input "130"
type input "35,700"
type input "4,760"
type input "1,309"
type input "35,700"
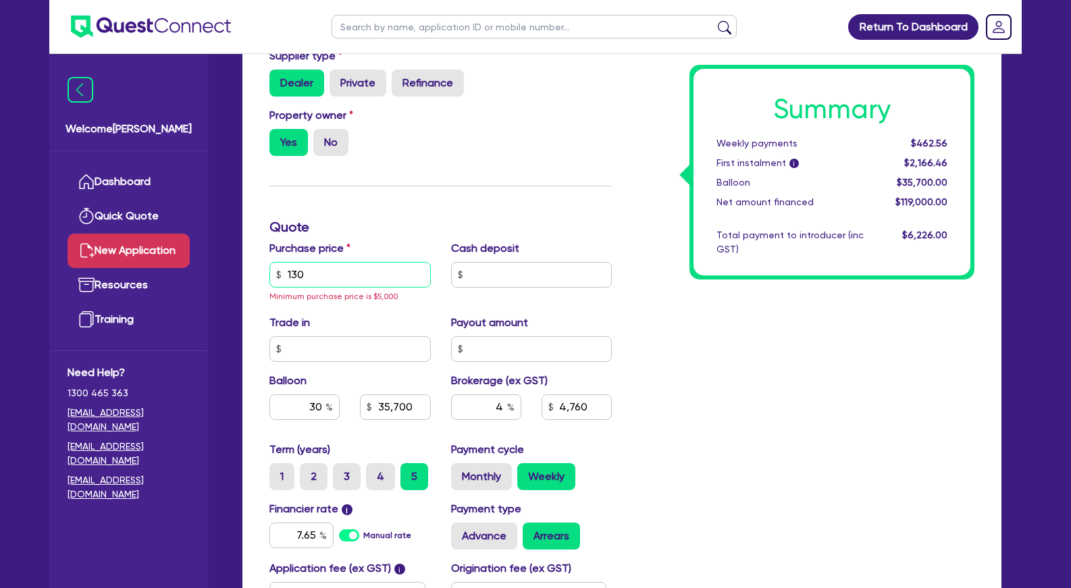
type input "4,760"
type input "13,090"
type input "35,700"
type input "4,760"
type input "3,927"
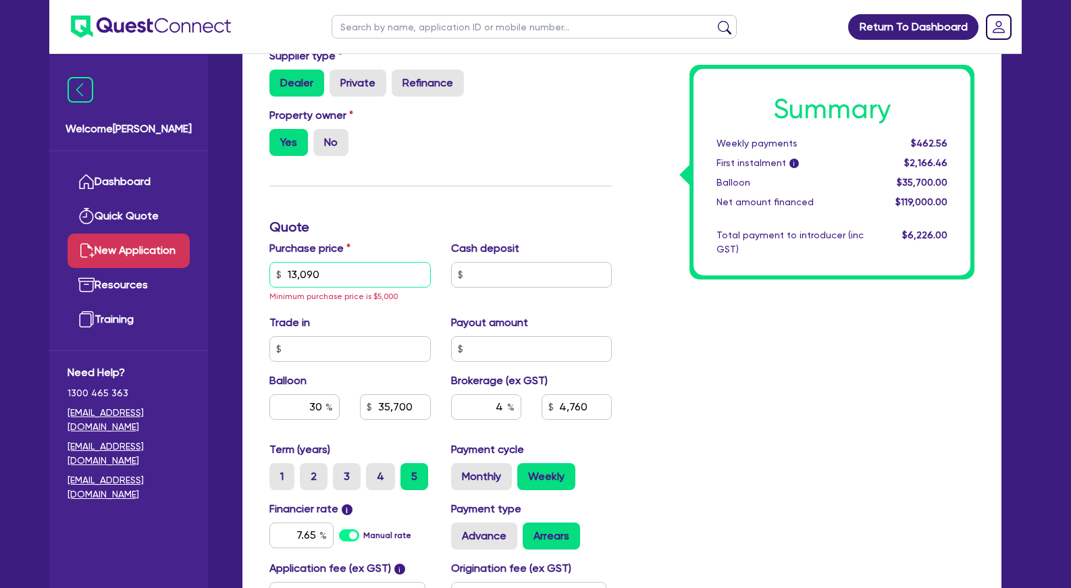
type input "523.6"
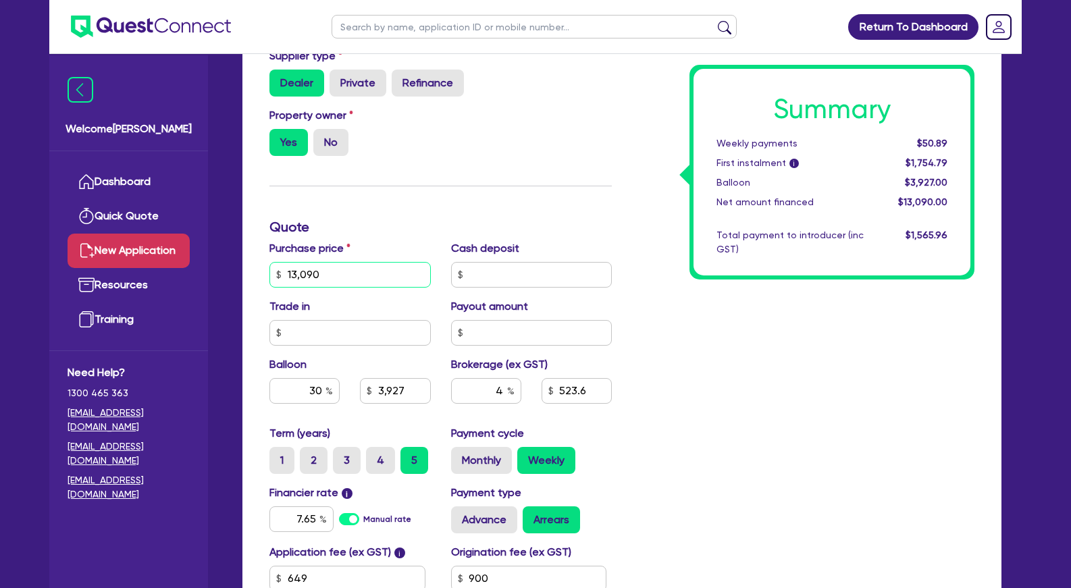
type input "130,900"
type input "3,927"
type input "130,900"
type input "39,270"
type input "5,236"
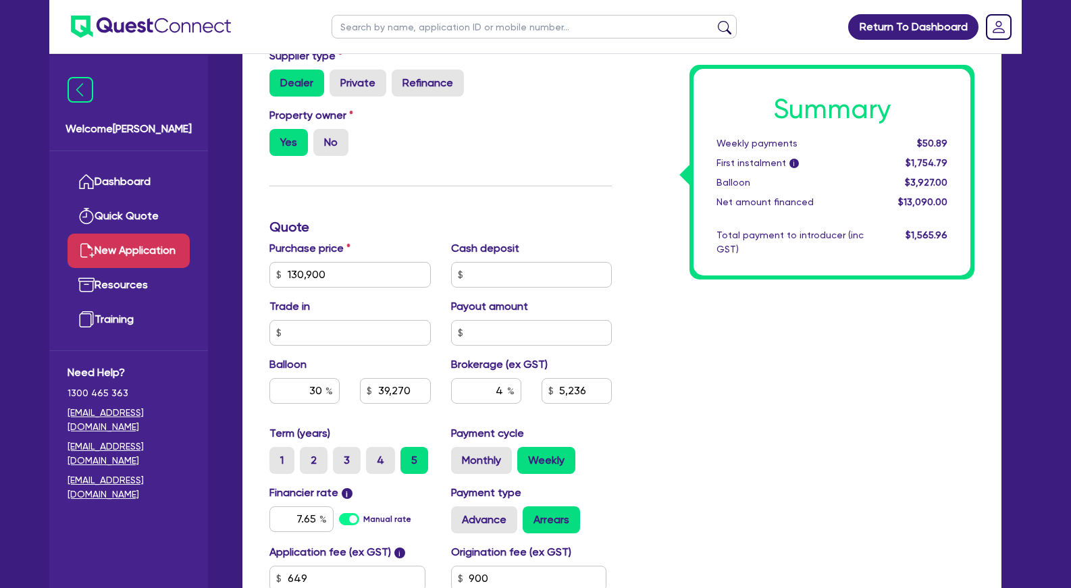
click at [353, 220] on div "Funding Options Who will be funding this deal? Select I will fund 100% I will c…" at bounding box center [440, 227] width 363 height 869
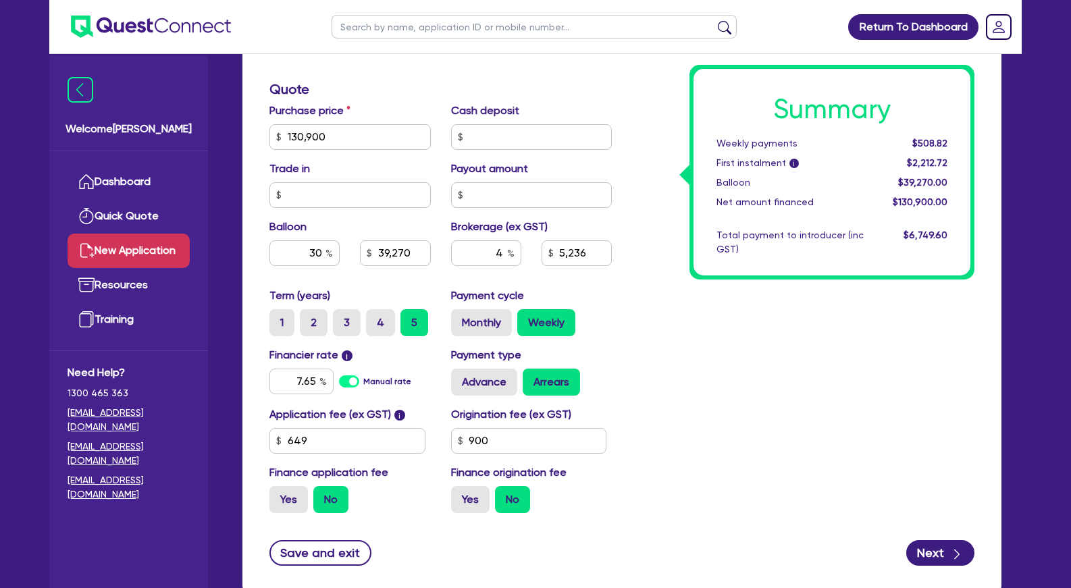
drag, startPoint x: 744, startPoint y: 348, endPoint x: 724, endPoint y: 345, distance: 20.4
click at [738, 346] on div "Summary Weekly payments $508.82 First instalment i $2,212.72 Balloon $39,270.00…" at bounding box center [803, 89] width 363 height 869
click at [727, 342] on div "Summary Weekly payments $508.82 First instalment i $2,212.72 Balloon $39,270.00…" at bounding box center [803, 89] width 363 height 869
click at [685, 361] on div "Summary Weekly payments $508.82 First instalment i $2,212.72 Balloon $39,270.00…" at bounding box center [803, 89] width 363 height 869
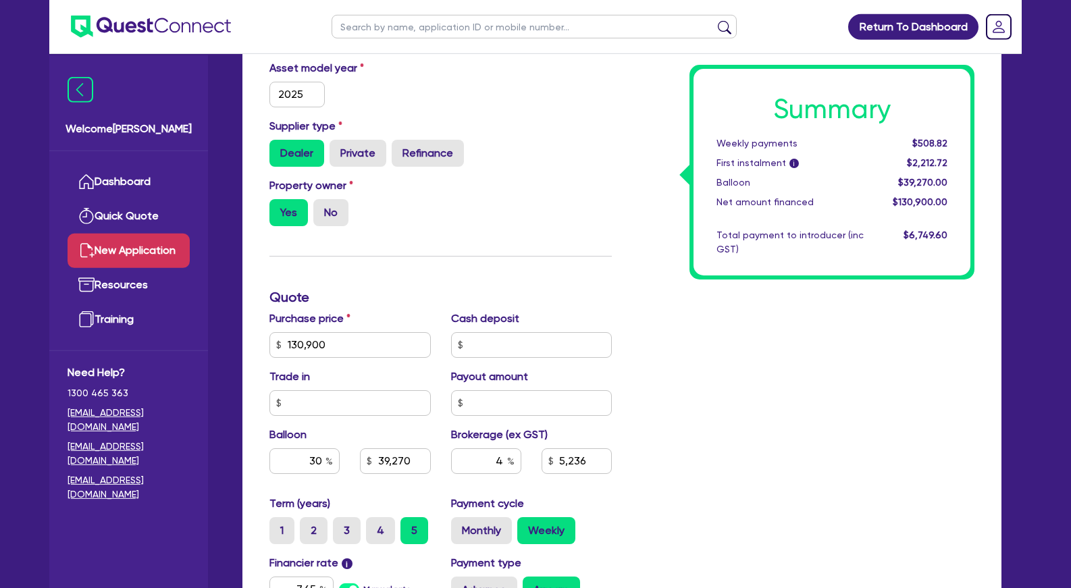
scroll to position [138, 0]
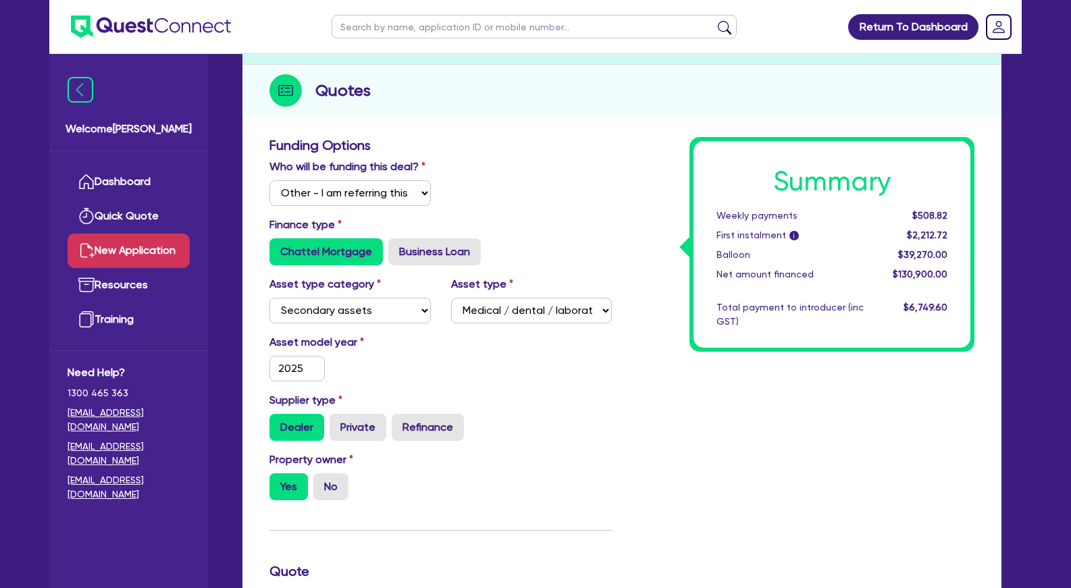
click at [795, 446] on div "Summary Weekly payments $508.82 First instalment i $2,212.72 Balloon $39,270.00…" at bounding box center [803, 571] width 363 height 869
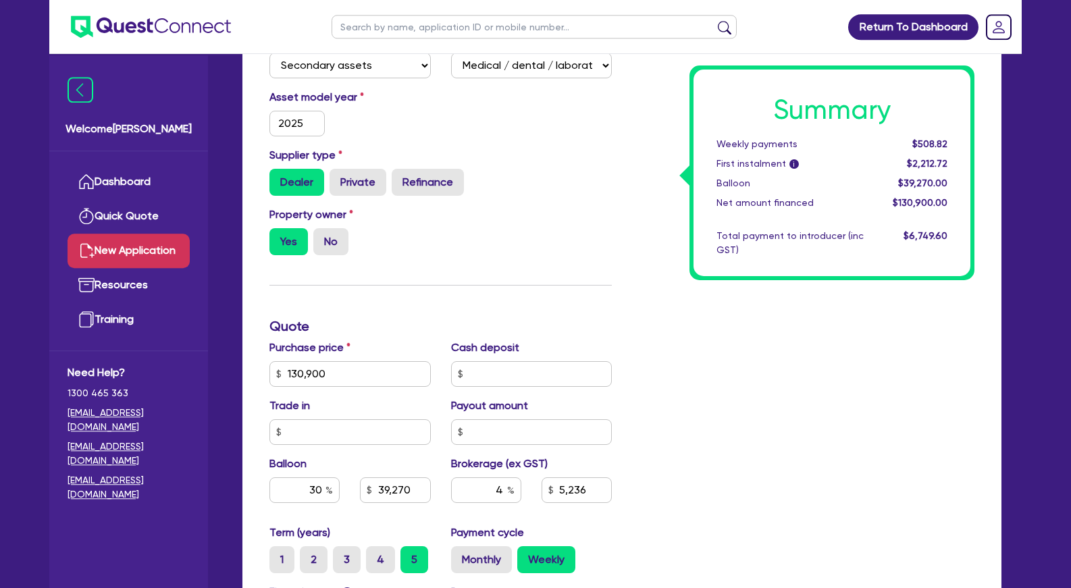
scroll to position [413, 0]
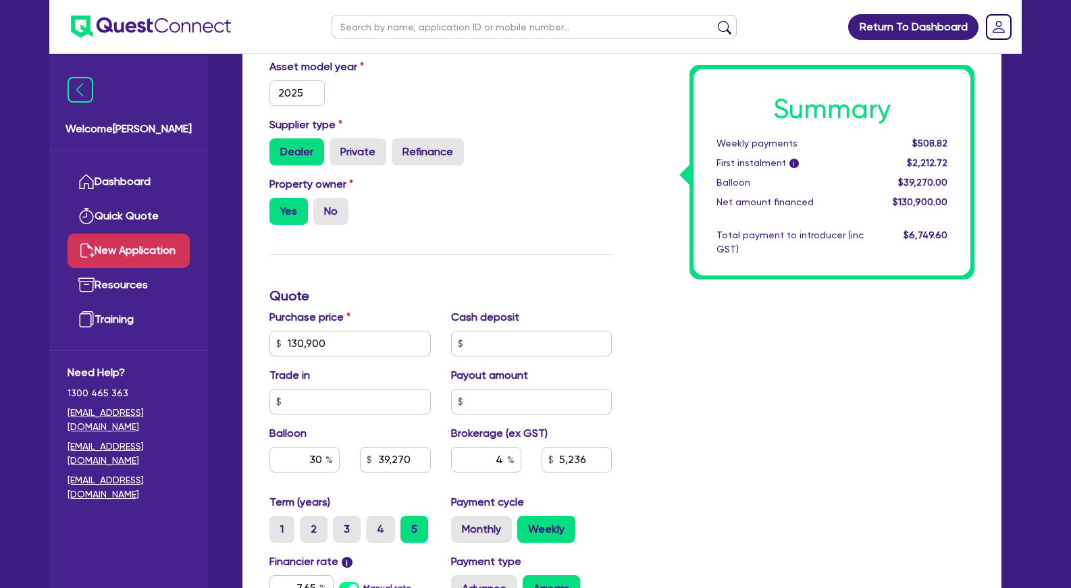
drag, startPoint x: 804, startPoint y: 253, endPoint x: 783, endPoint y: 257, distance: 21.5
click at [802, 254] on div "Total payment to introducer (inc GST)" at bounding box center [789, 242] width 167 height 28
click at [772, 342] on div "Summary Weekly payments $508.82 First instalment i $2,212.72 Balloon $39,270.00…" at bounding box center [803, 296] width 363 height 869
click at [708, 334] on div "Summary Weekly payments $508.82 First instalment i $2,212.72 Balloon $39,270.00…" at bounding box center [803, 296] width 363 height 869
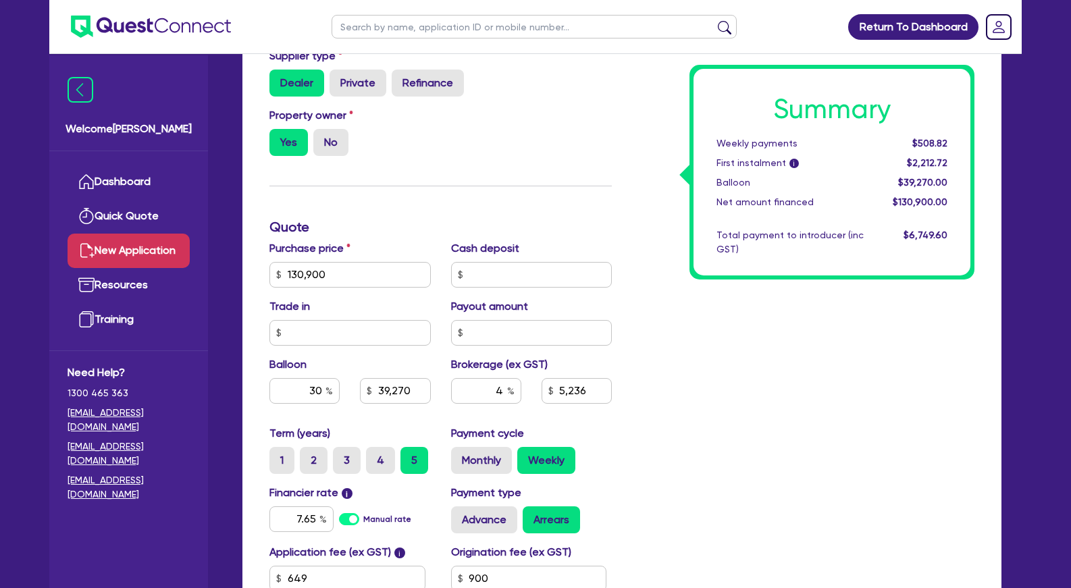
scroll to position [620, 0]
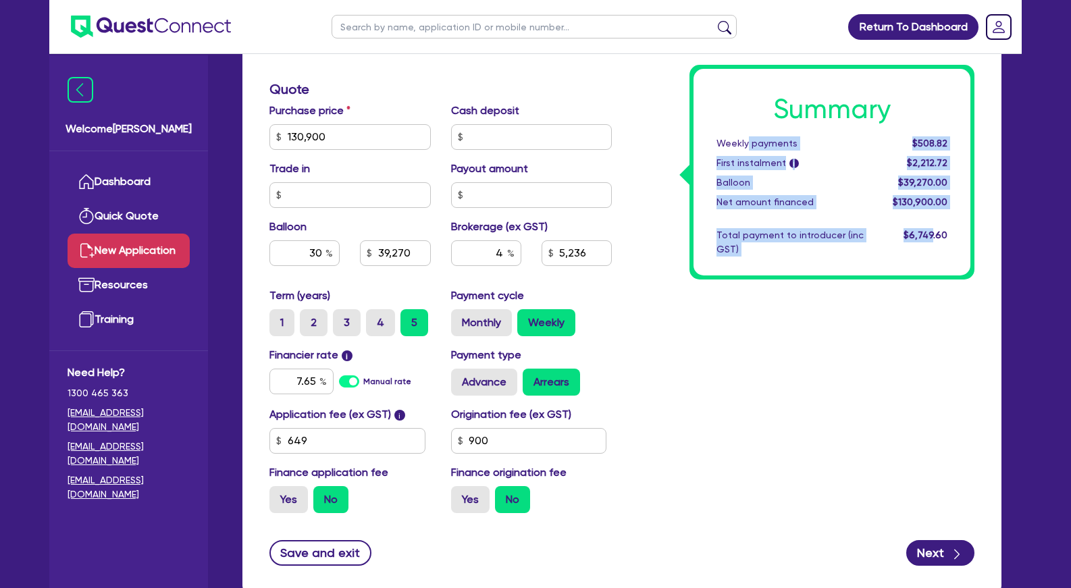
drag, startPoint x: 748, startPoint y: 147, endPoint x: 934, endPoint y: 236, distance: 206.0
click at [934, 236] on div "Summary Weekly payments $508.82 First instalment i $2,212.72 Balloon $39,270.00…" at bounding box center [831, 172] width 277 height 207
click at [934, 236] on span "$6,749.60" at bounding box center [925, 235] width 44 height 11
drag, startPoint x: 936, startPoint y: 238, endPoint x: 724, endPoint y: 144, distance: 231.6
click at [724, 144] on div "Summary Weekly payments $508.82 First instalment i $2,212.72 Balloon $39,270.00…" at bounding box center [831, 172] width 277 height 207
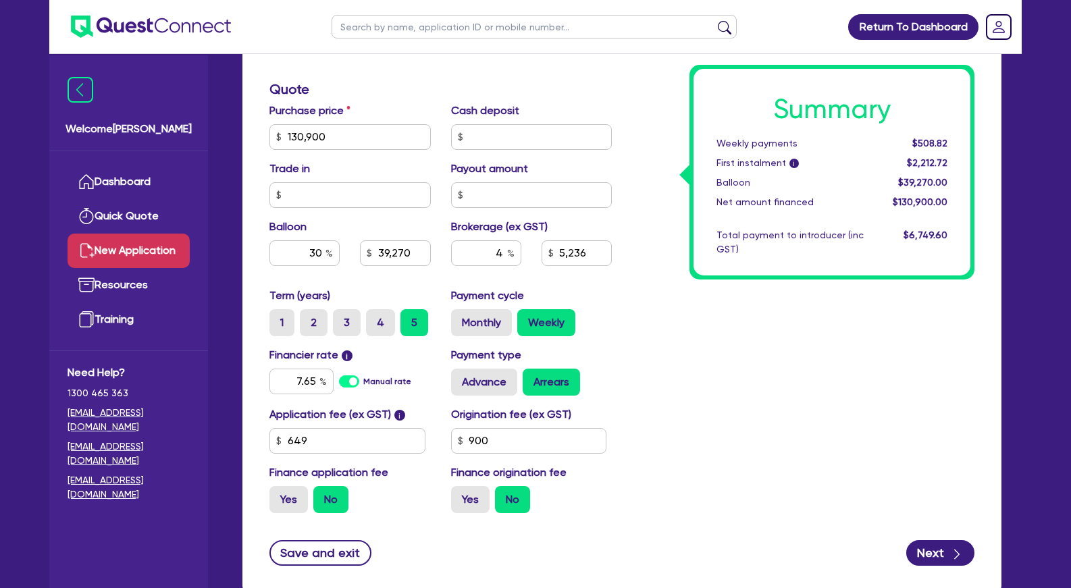
click at [724, 144] on div "Weekly payments" at bounding box center [789, 143] width 167 height 14
click at [751, 326] on div "Summary Weekly payments $508.82 First instalment i $2,212.72 Balloon $39,270.00…" at bounding box center [803, 89] width 363 height 869
drag, startPoint x: 693, startPoint y: 330, endPoint x: 687, endPoint y: 326, distance: 7.9
click at [693, 331] on div "Summary Weekly payments $508.82 First instalment i $2,212.72 Balloon $39,270.00…" at bounding box center [803, 89] width 363 height 869
click at [841, 364] on div "Summary Weekly payments $508.82 First instalment i $2,212.72 Balloon $39,270.00…" at bounding box center [803, 89] width 363 height 869
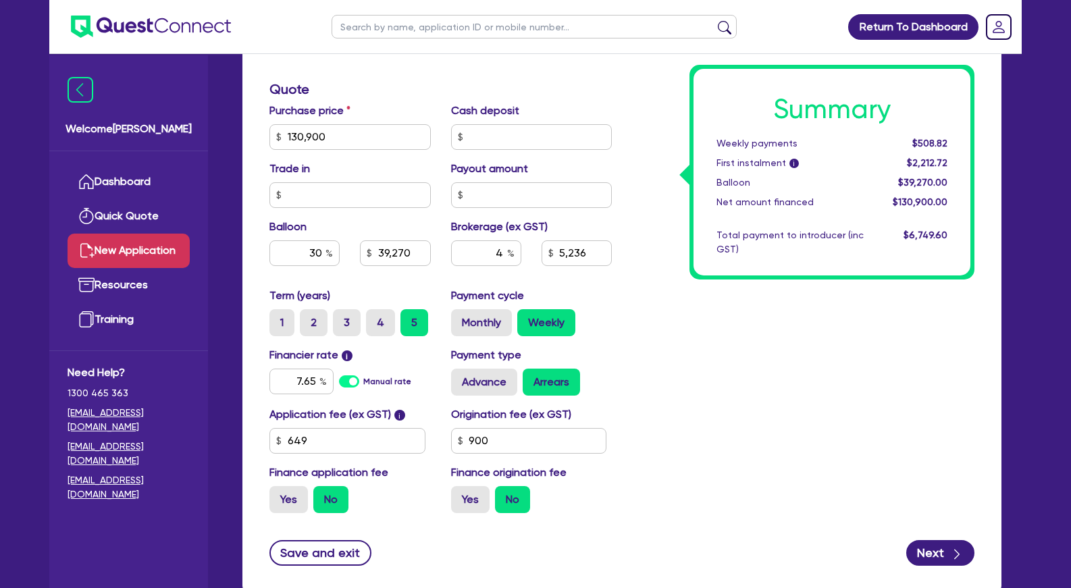
click at [658, 169] on div "Summary Weekly payments $508.82 First instalment i $2,212.72 Balloon $39,270.00…" at bounding box center [803, 89] width 363 height 869
click at [691, 342] on div "Summary Weekly payments $508.82 First instalment i $2,212.72 Balloon $39,270.00…" at bounding box center [803, 89] width 363 height 869
drag, startPoint x: 756, startPoint y: 427, endPoint x: 760, endPoint y: 439, distance: 12.2
click at [756, 428] on div "Summary Weekly payments $508.82 First instalment i $2,212.72 Balloon $39,270.00…" at bounding box center [803, 89] width 363 height 869
click at [750, 413] on div "Summary Weekly payments $508.82 First instalment i $2,212.72 Balloon $39,270.00…" at bounding box center [803, 89] width 363 height 869
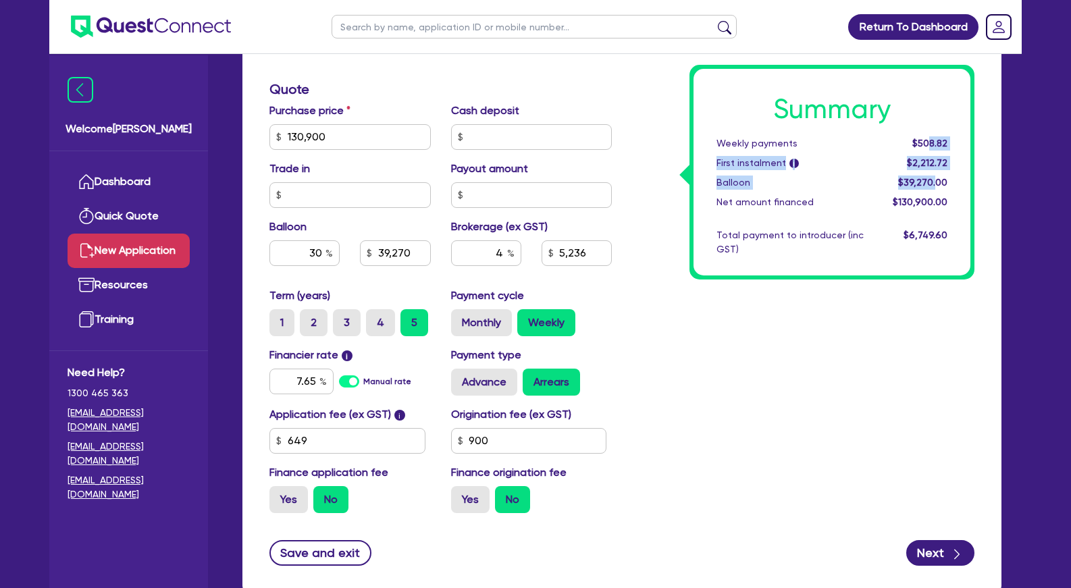
drag, startPoint x: 929, startPoint y: 145, endPoint x: 936, endPoint y: 176, distance: 31.8
click at [936, 176] on div "Summary Weekly payments $508.82 First instalment i $2,212.72 Balloon $39,270.00…" at bounding box center [831, 172] width 277 height 207
click at [936, 176] on div "$39,270.00" at bounding box center [916, 183] width 84 height 14
drag, startPoint x: 720, startPoint y: 326, endPoint x: 738, endPoint y: 319, distance: 19.7
click at [720, 326] on div "Summary Weekly payments $508.82 First instalment i $2,212.72 Balloon $39,270.00…" at bounding box center [803, 89] width 363 height 869
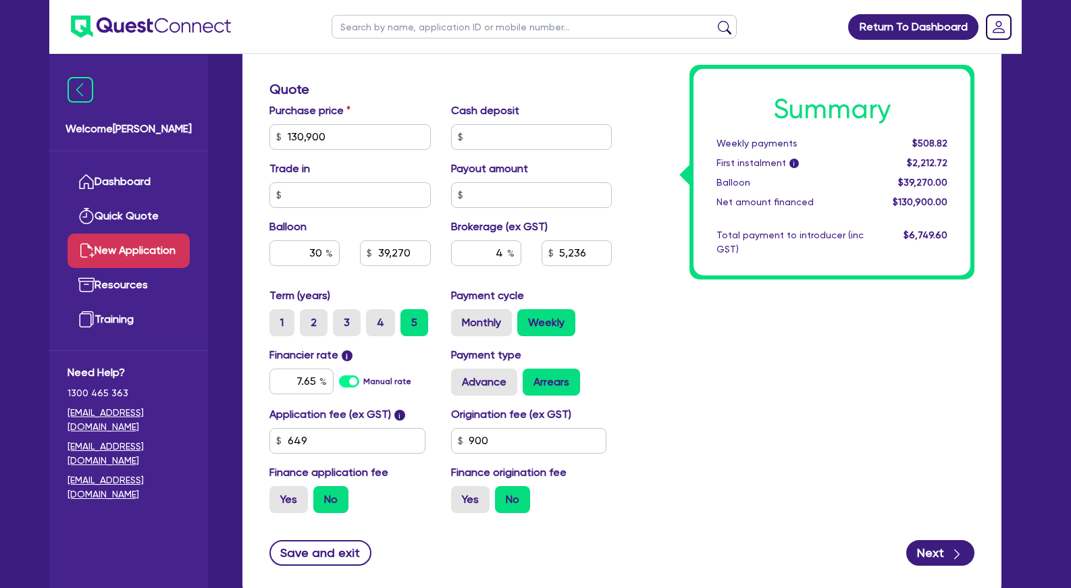
click at [786, 300] on div "Summary Weekly payments $508.82 First instalment i $2,212.72 Balloon $39,270.00…" at bounding box center [803, 89] width 363 height 869
click at [757, 319] on div "Summary Weekly payments $508.82 First instalment i $2,212.72 Balloon $39,270.00…" at bounding box center [803, 89] width 363 height 869
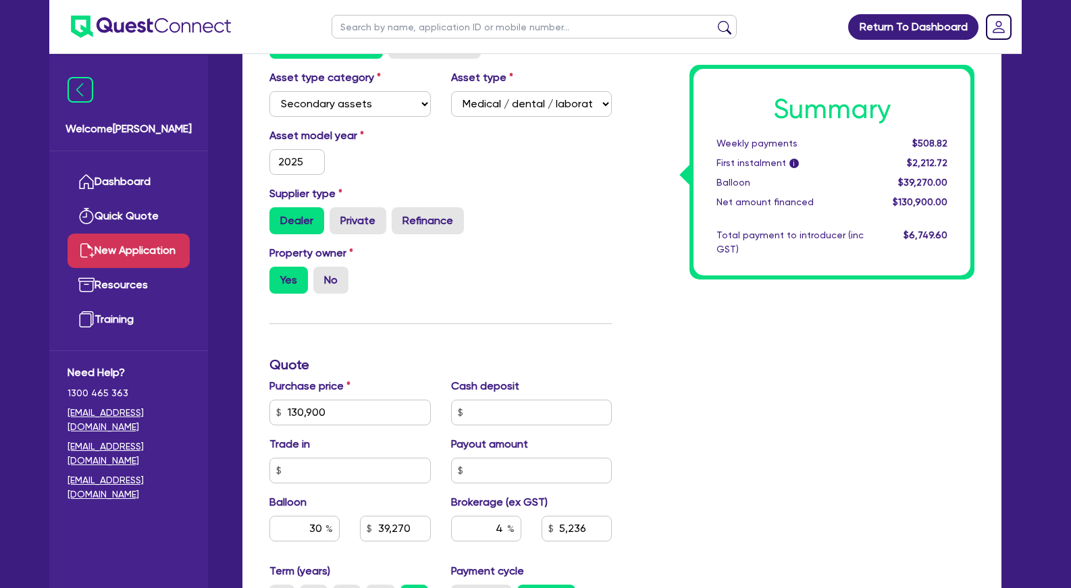
scroll to position [0, 0]
